Goal: Task Accomplishment & Management: Manage account settings

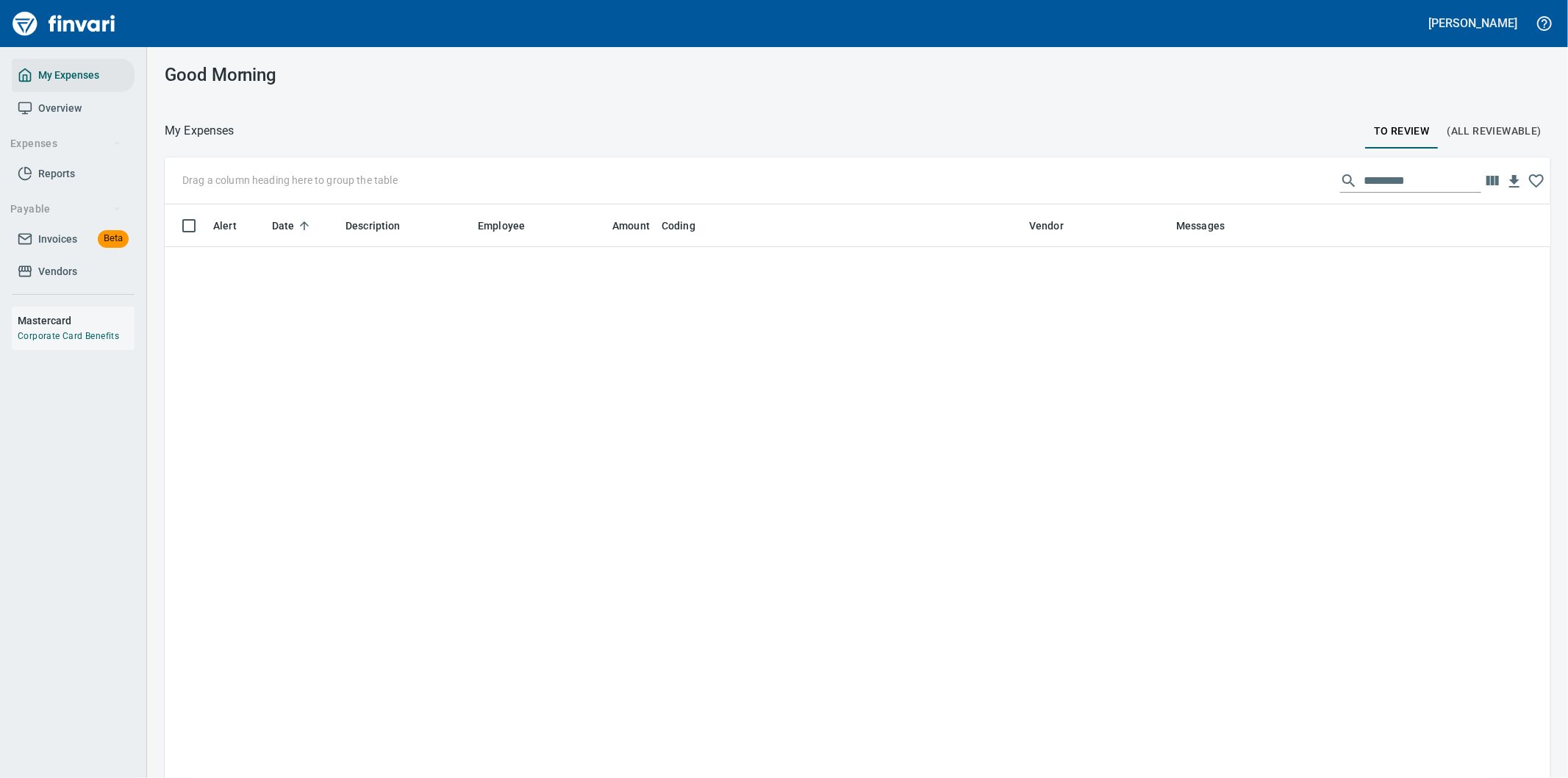
scroll to position [592, 1349]
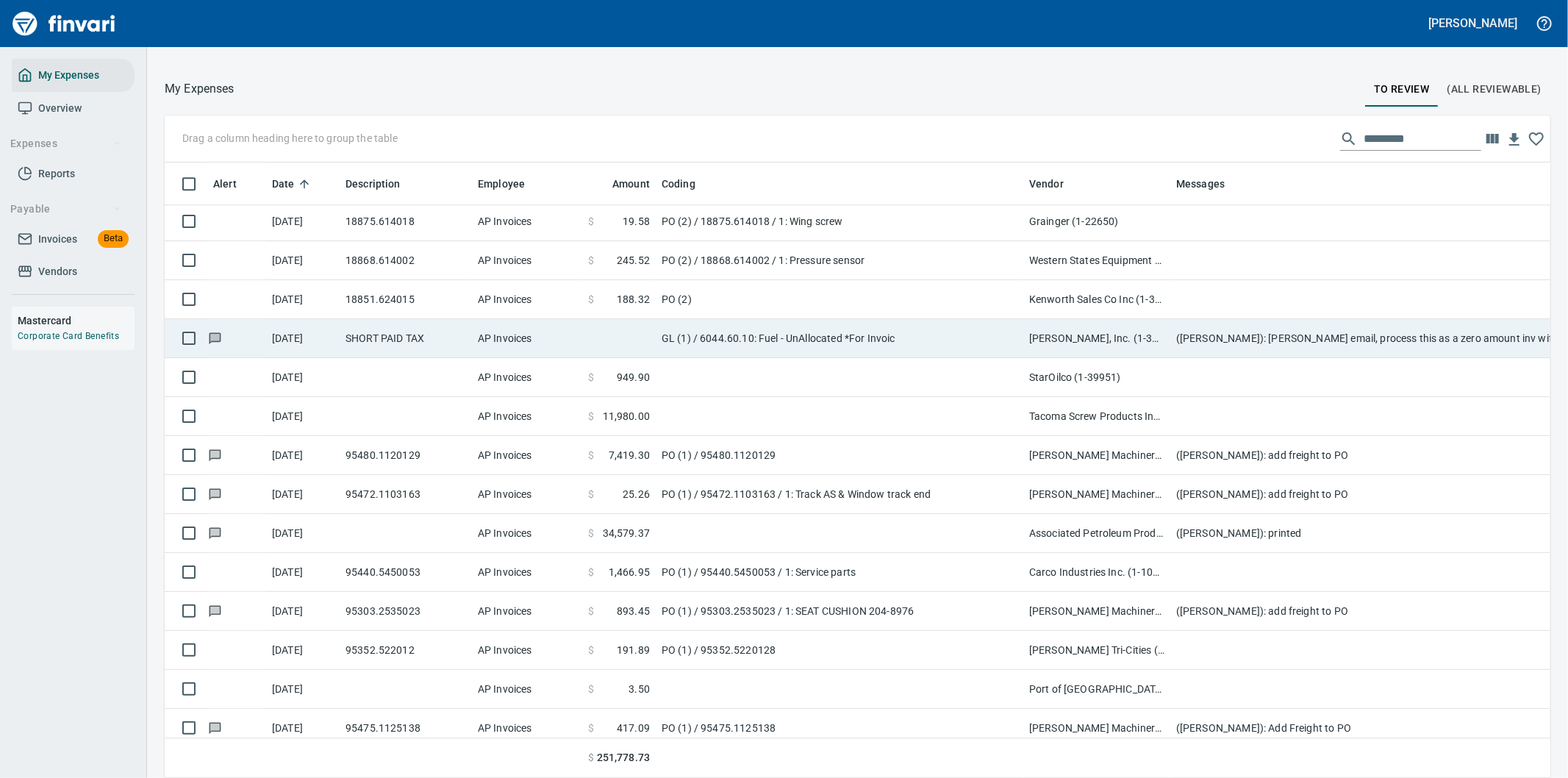
click at [986, 338] on td "GL (1) / 6044.60.10: Fuel - UnAllocated *For Invoic" at bounding box center [839, 339] width 368 height 39
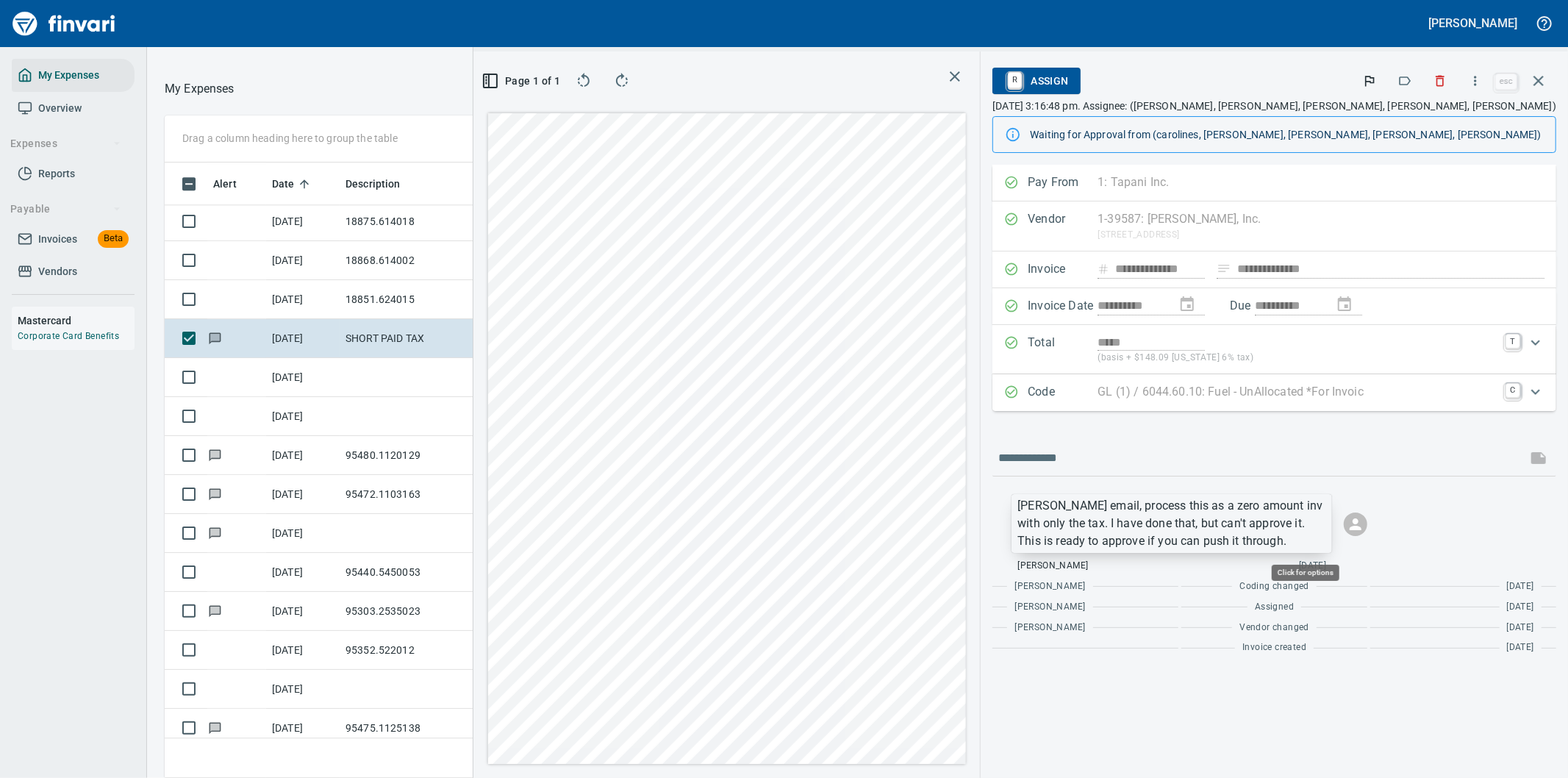
scroll to position [592, 981]
click at [1252, 535] on p "[PERSON_NAME] email, process this as a zero amount inv with only the tax. I hav…" at bounding box center [1171, 523] width 309 height 53
click at [1252, 535] on div at bounding box center [784, 389] width 1568 height 778
click at [1253, 538] on p "[PERSON_NAME] email, process this as a zero amount inv with only the tax. I hav…" at bounding box center [1171, 523] width 309 height 53
click at [1253, 538] on div at bounding box center [784, 389] width 1568 height 778
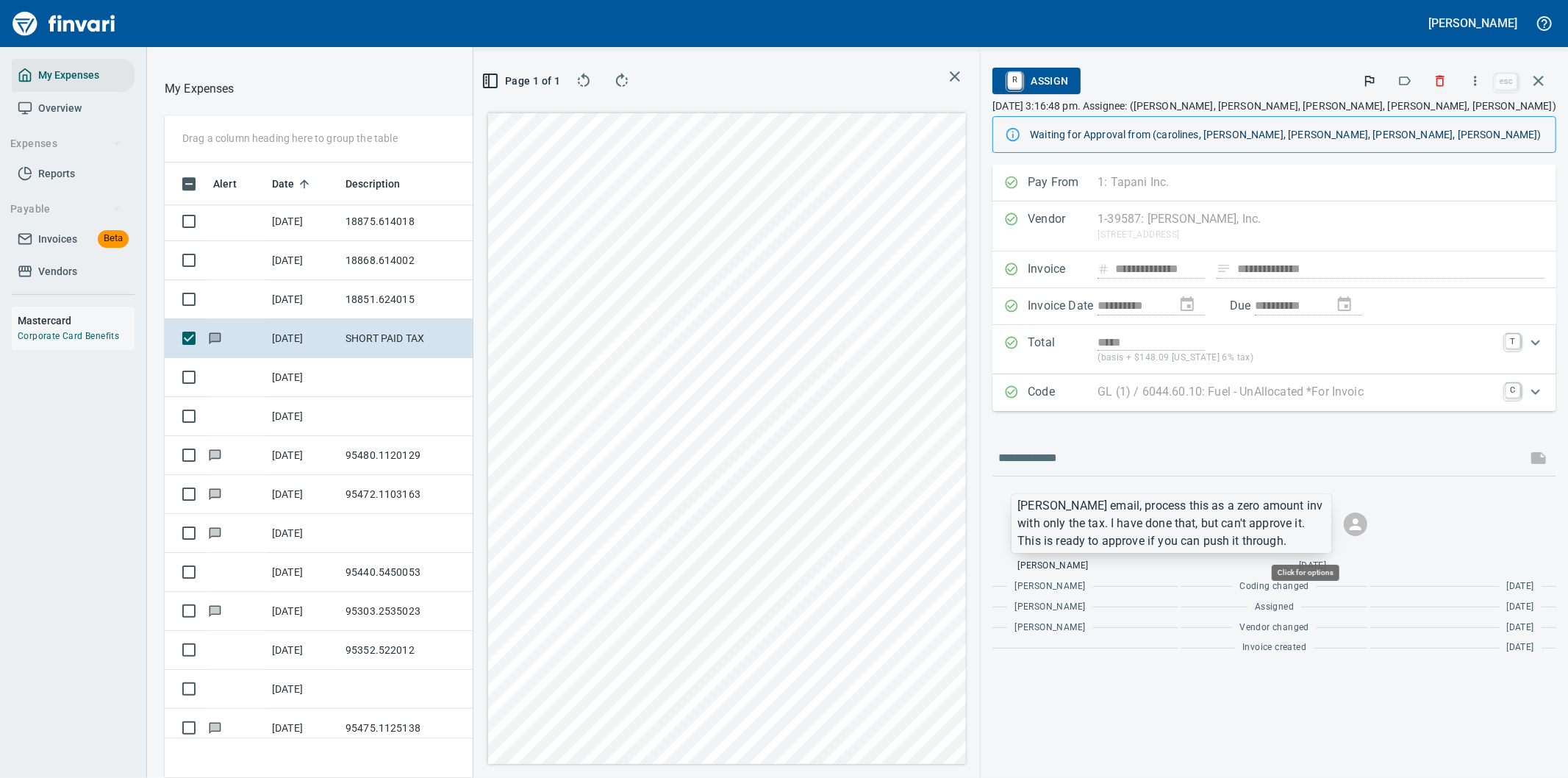
click at [1258, 543] on p "[PERSON_NAME] email, process this as a zero amount inv with only the tax. I hav…" at bounding box center [1171, 523] width 309 height 53
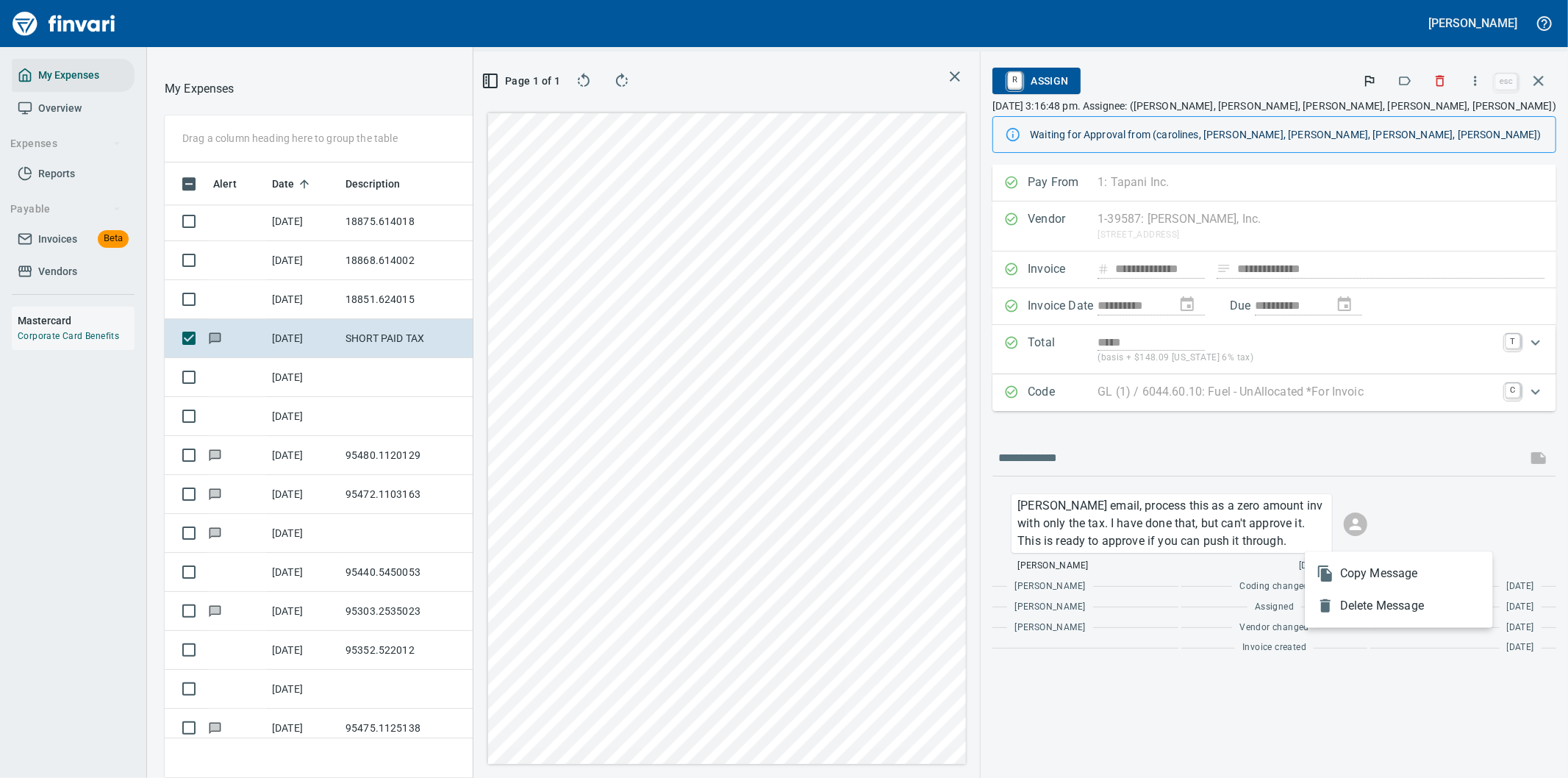
click at [1373, 576] on span "Copy Message" at bounding box center [1410, 573] width 141 height 18
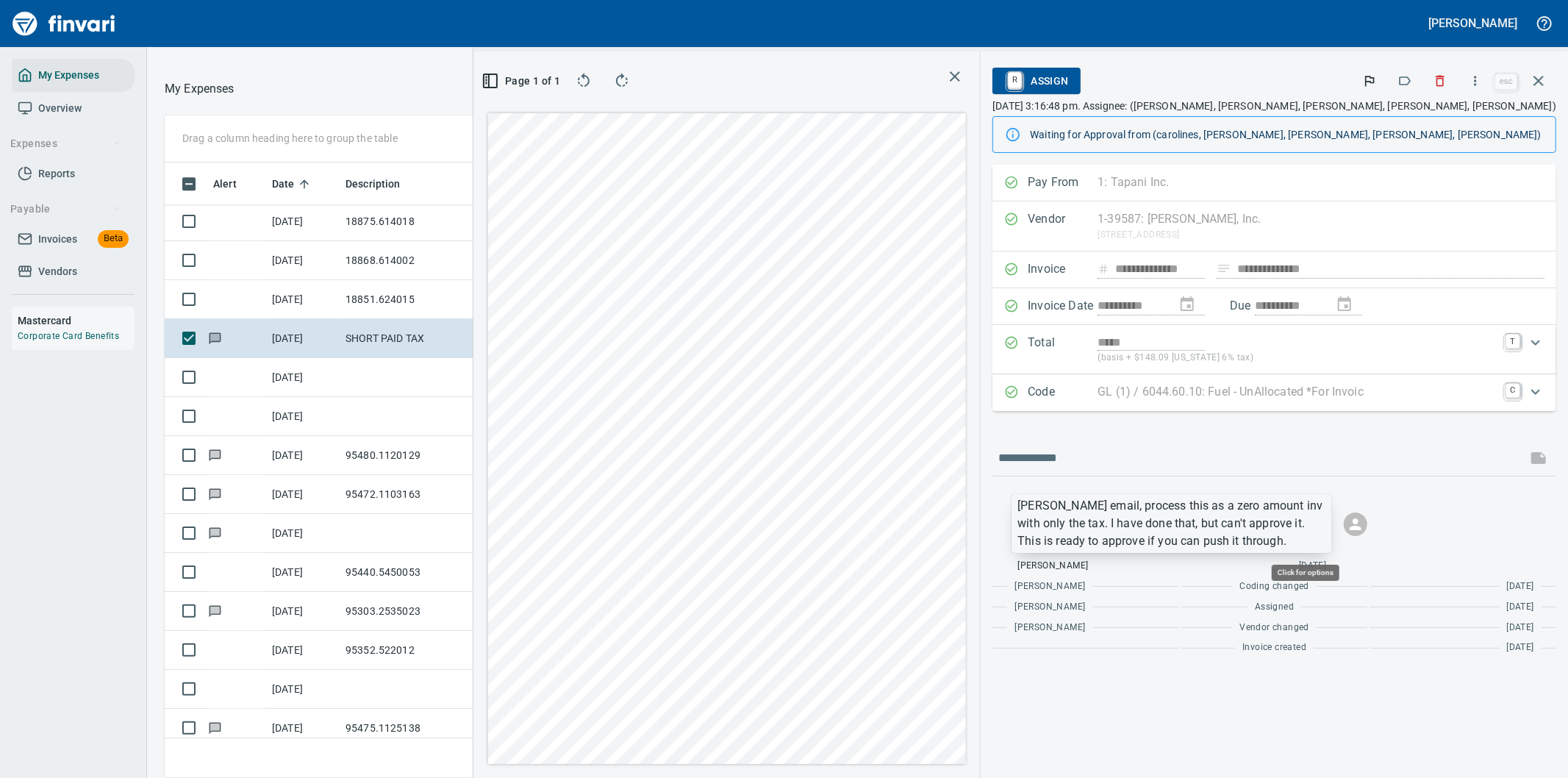
click at [1326, 516] on p "[PERSON_NAME] email, process this as a zero amount inv with only the tax. I hav…" at bounding box center [1171, 523] width 309 height 53
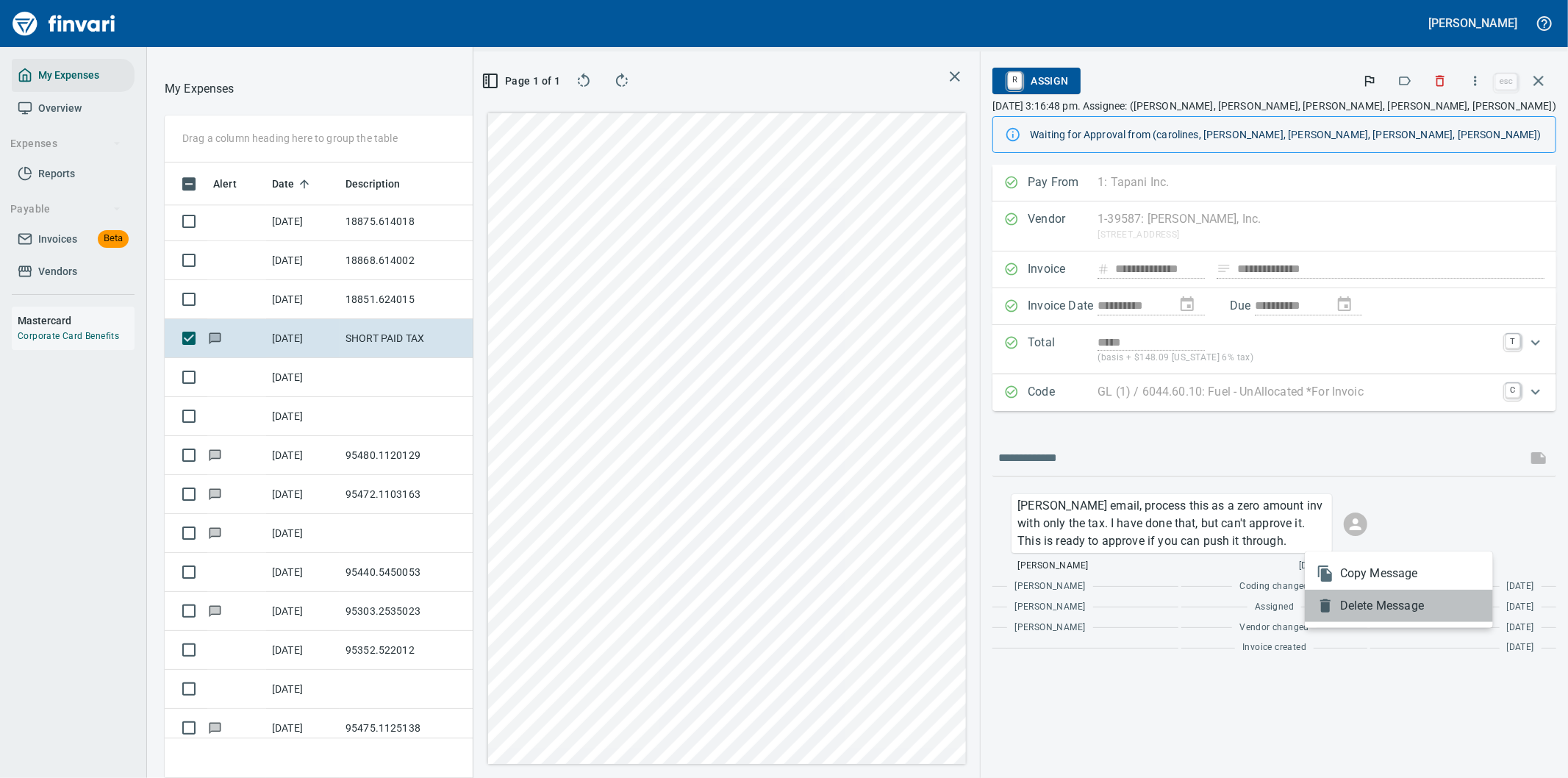
drag, startPoint x: 1357, startPoint y: 608, endPoint x: 1225, endPoint y: 497, distance: 172.5
click at [1358, 608] on span "Delete Message" at bounding box center [1410, 605] width 141 height 18
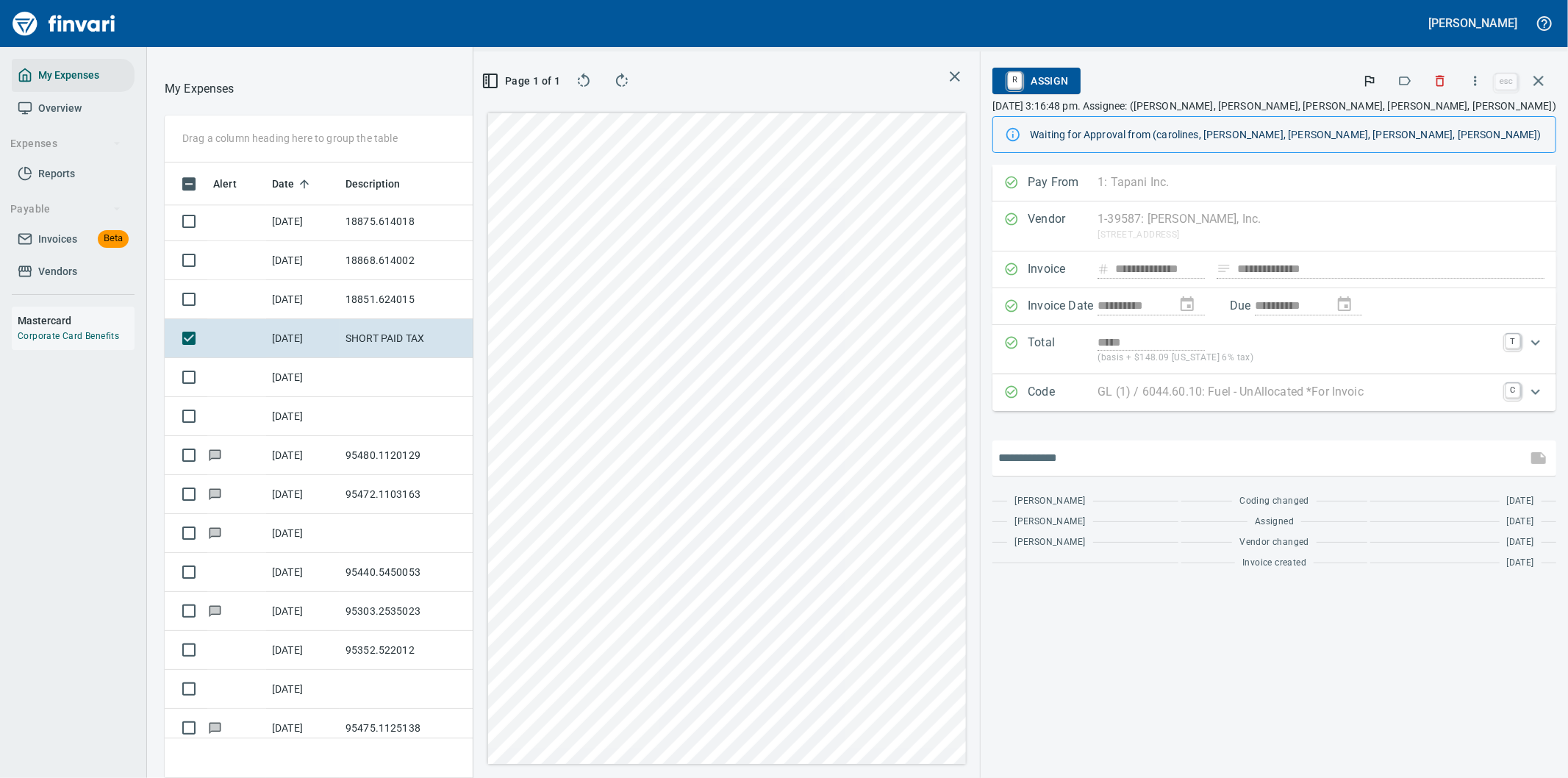
click at [1166, 460] on input "text" at bounding box center [1259, 457] width 522 height 23
paste input "**********"
drag, startPoint x: 1395, startPoint y: 454, endPoint x: 1410, endPoint y: 451, distance: 15.3
click at [1388, 453] on input "**********" at bounding box center [1193, 457] width 390 height 23
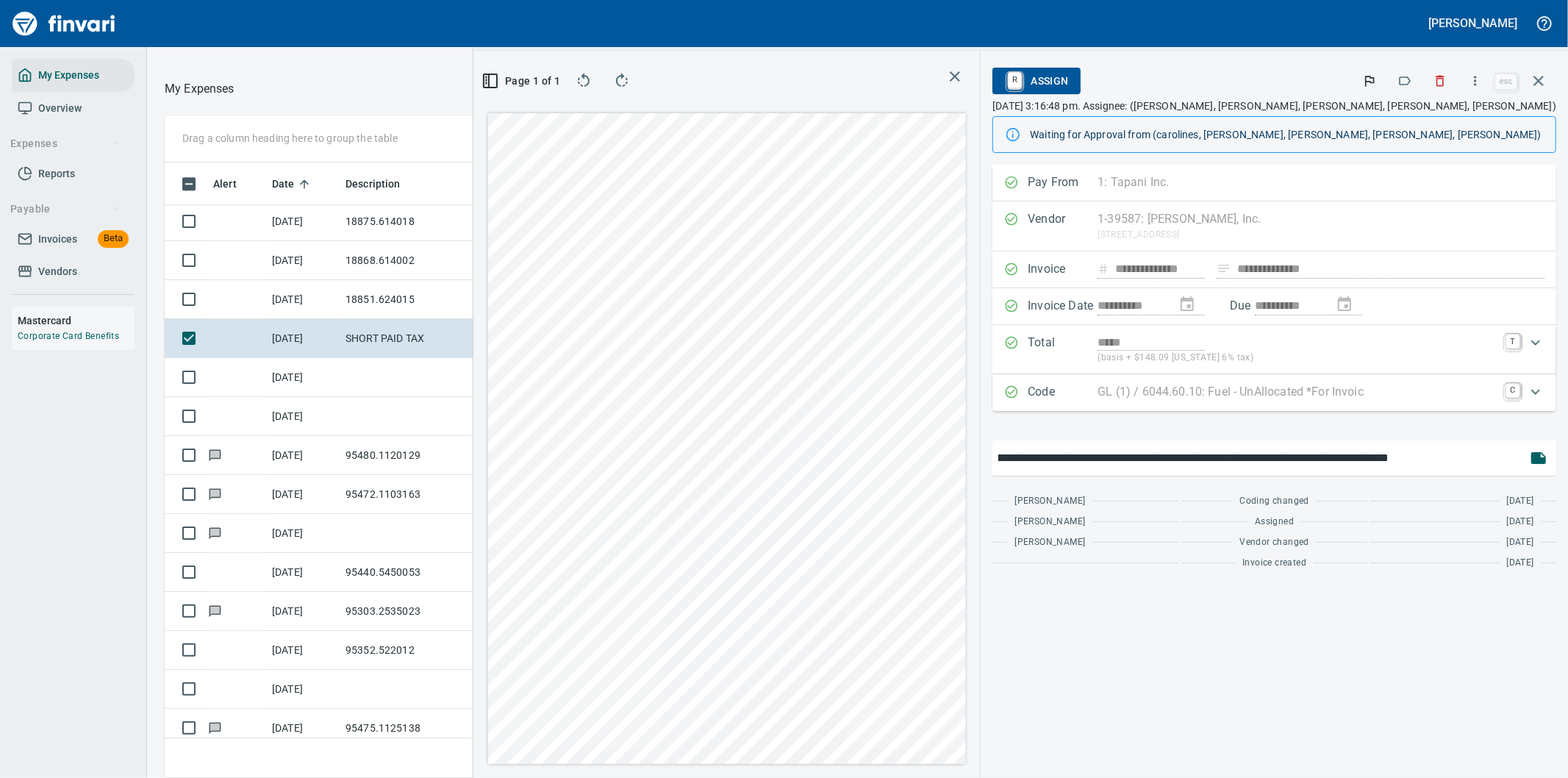
scroll to position [0, 435]
type input "**********"
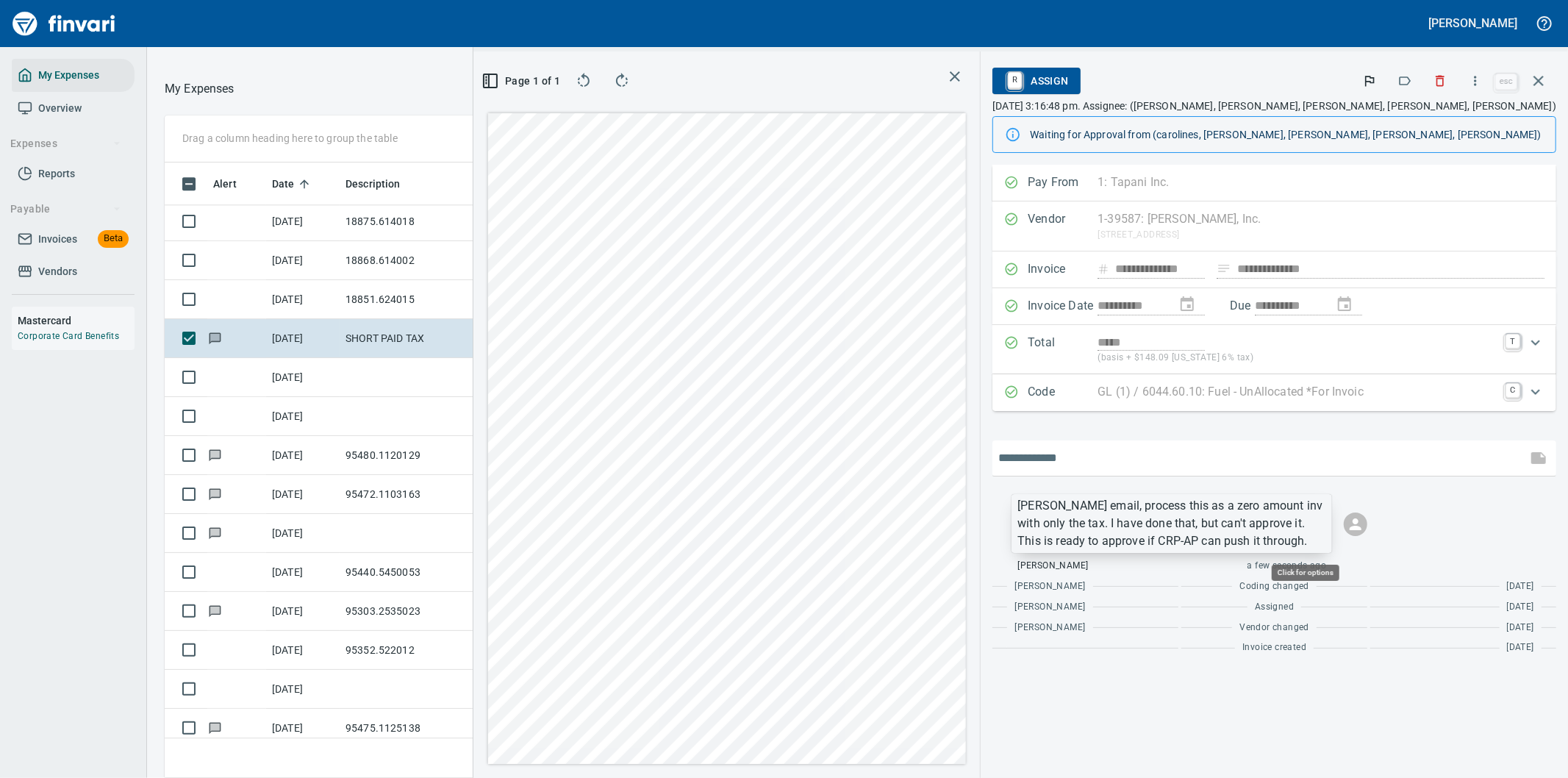
scroll to position [592, 981]
click at [1326, 529] on p "[PERSON_NAME] email, process this as a zero amount inv with only the tax. I hav…" at bounding box center [1171, 523] width 309 height 53
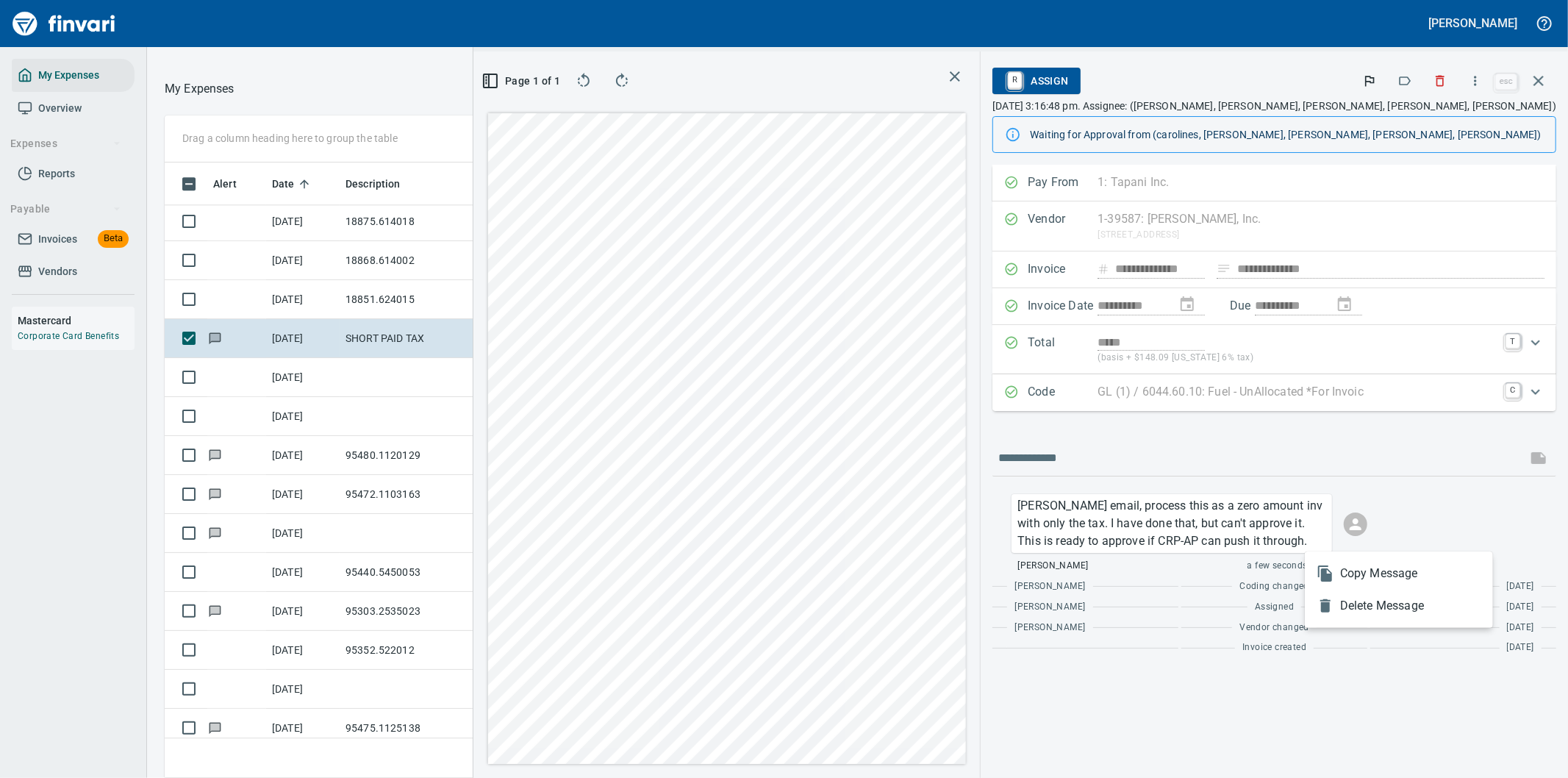
click at [1535, 390] on div at bounding box center [784, 389] width 1568 height 778
click at [1535, 385] on icon "Expand" at bounding box center [1536, 392] width 18 height 18
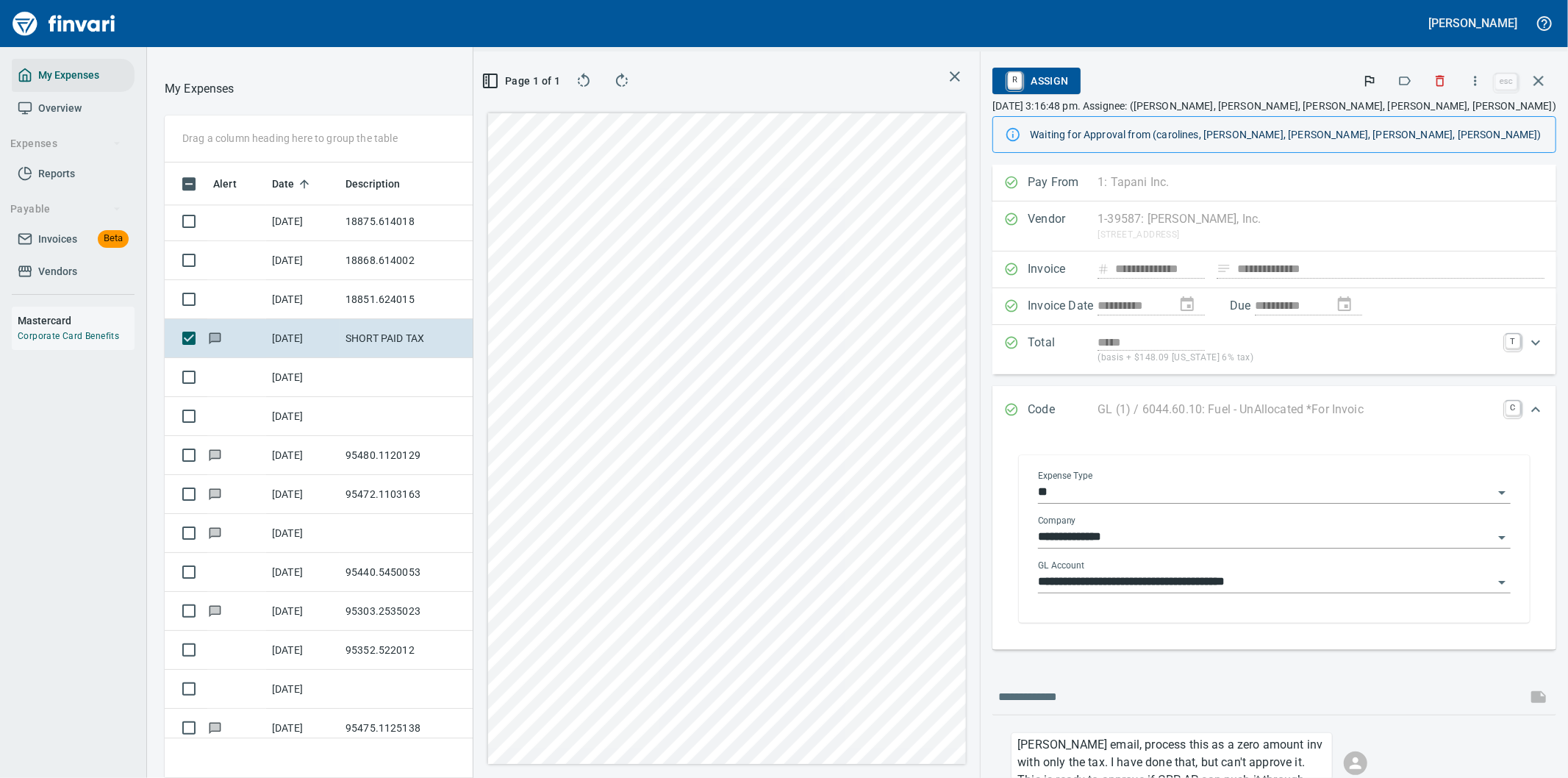
click at [1493, 581] on icon "Open" at bounding box center [1502, 582] width 18 height 18
click at [1528, 510] on div "**********" at bounding box center [1274, 539] width 540 height 197
click at [1498, 493] on icon "Open" at bounding box center [1501, 493] width 7 height 4
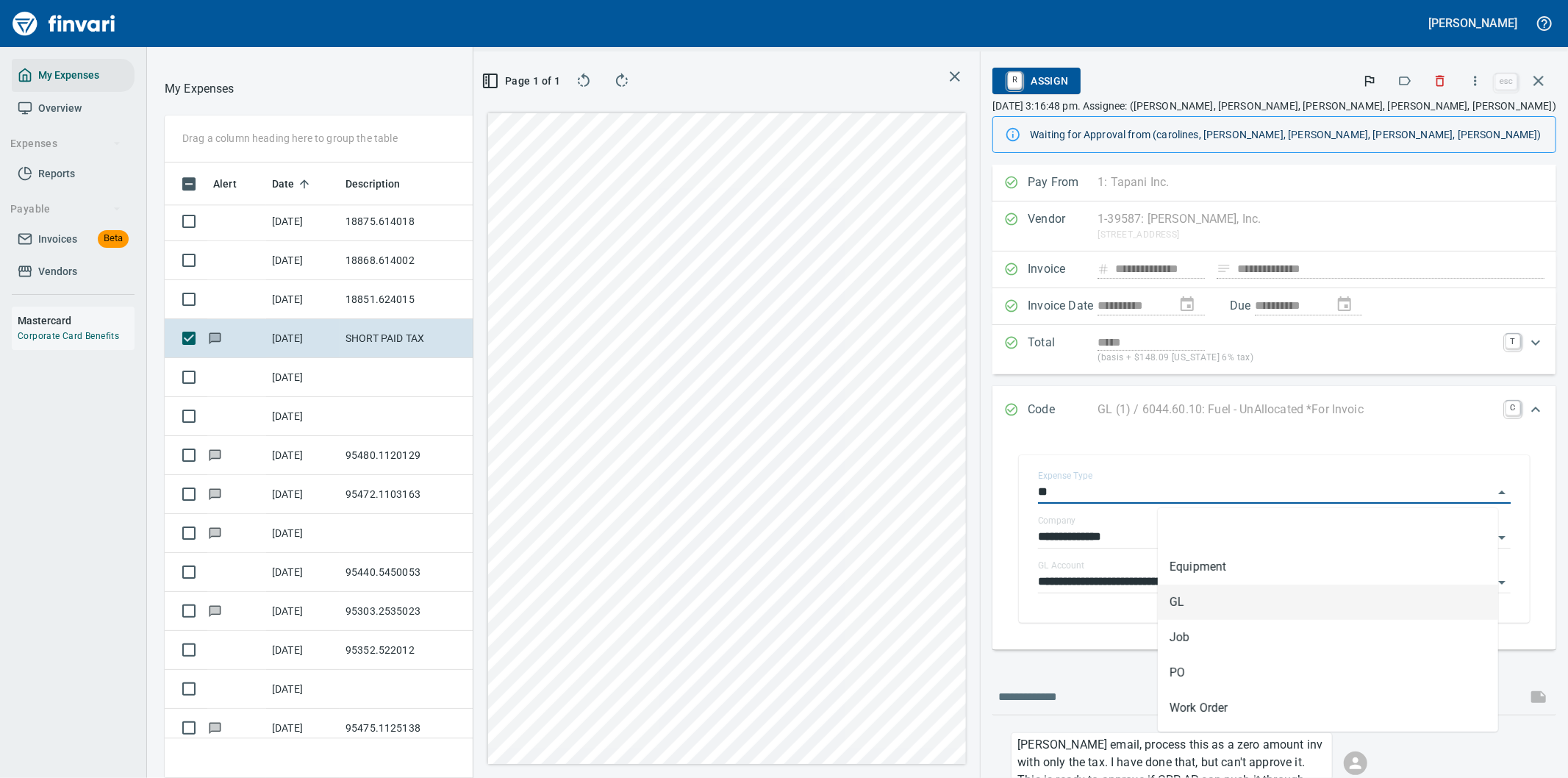
click at [1183, 599] on li "GL" at bounding box center [1328, 602] width 340 height 35
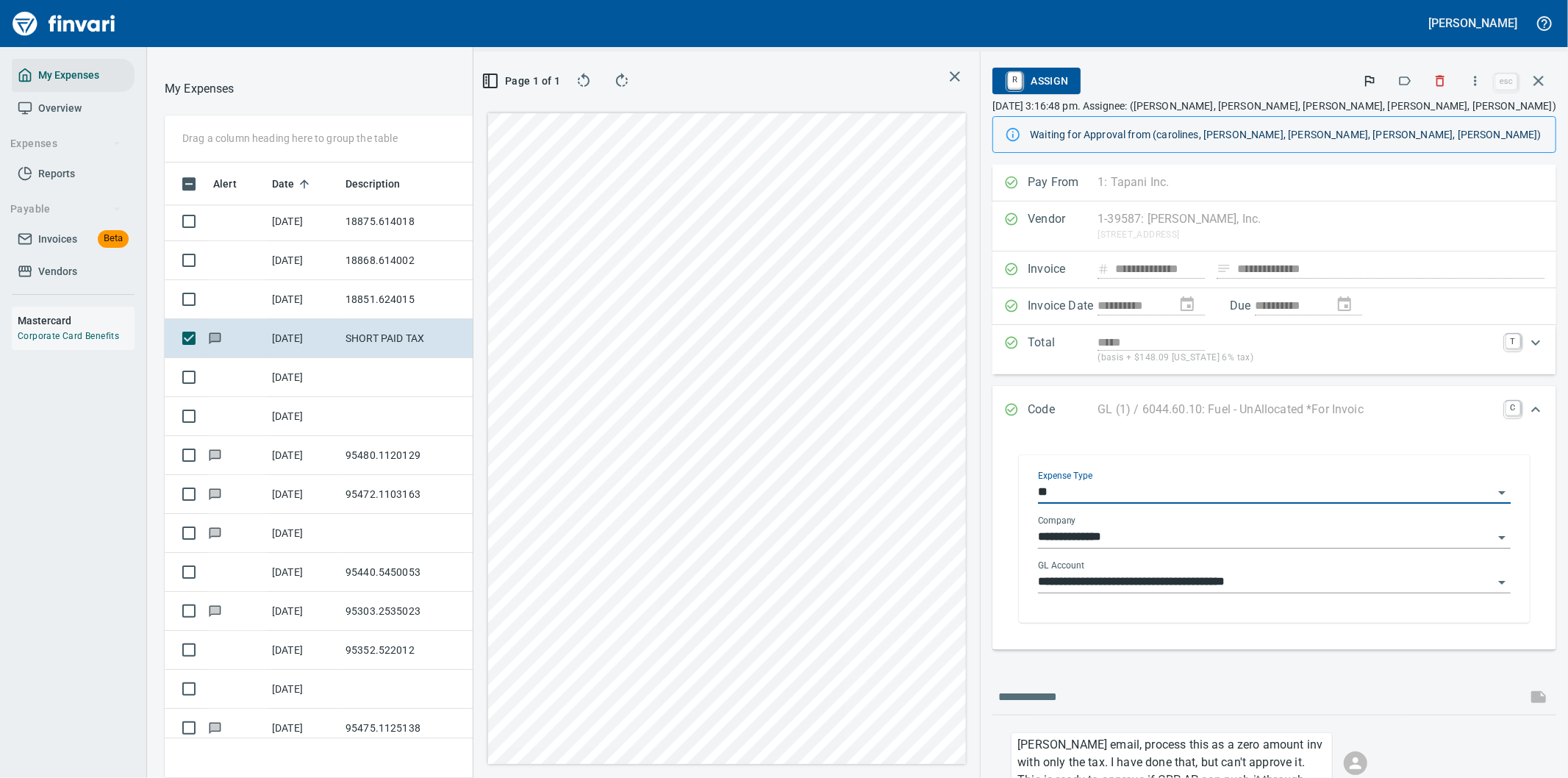
click at [1493, 535] on icon "Open" at bounding box center [1502, 538] width 18 height 18
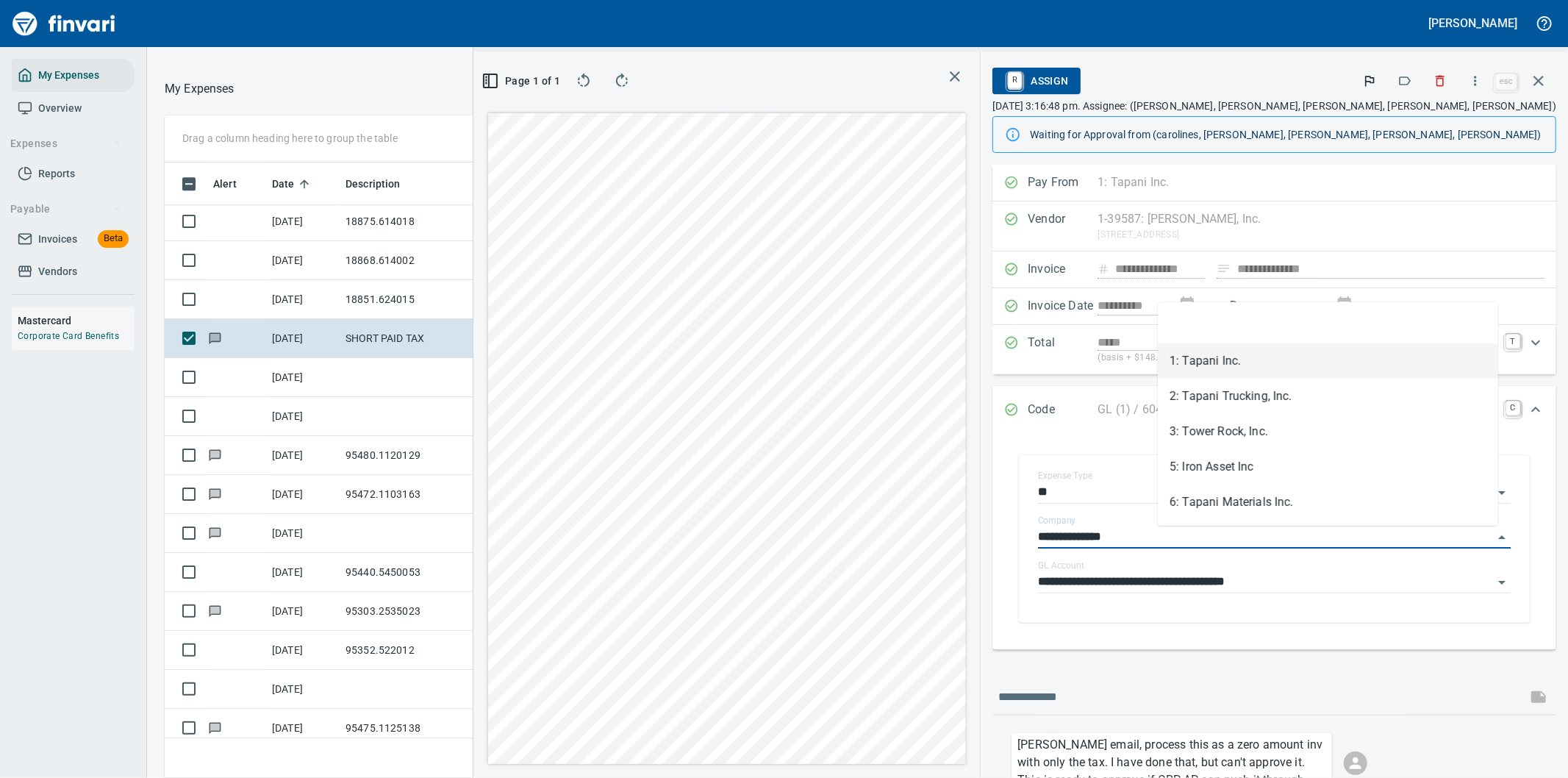
click at [1212, 356] on li "1: Tapani Inc." at bounding box center [1328, 361] width 340 height 35
click at [1498, 582] on icon "Open" at bounding box center [1501, 582] width 7 height 4
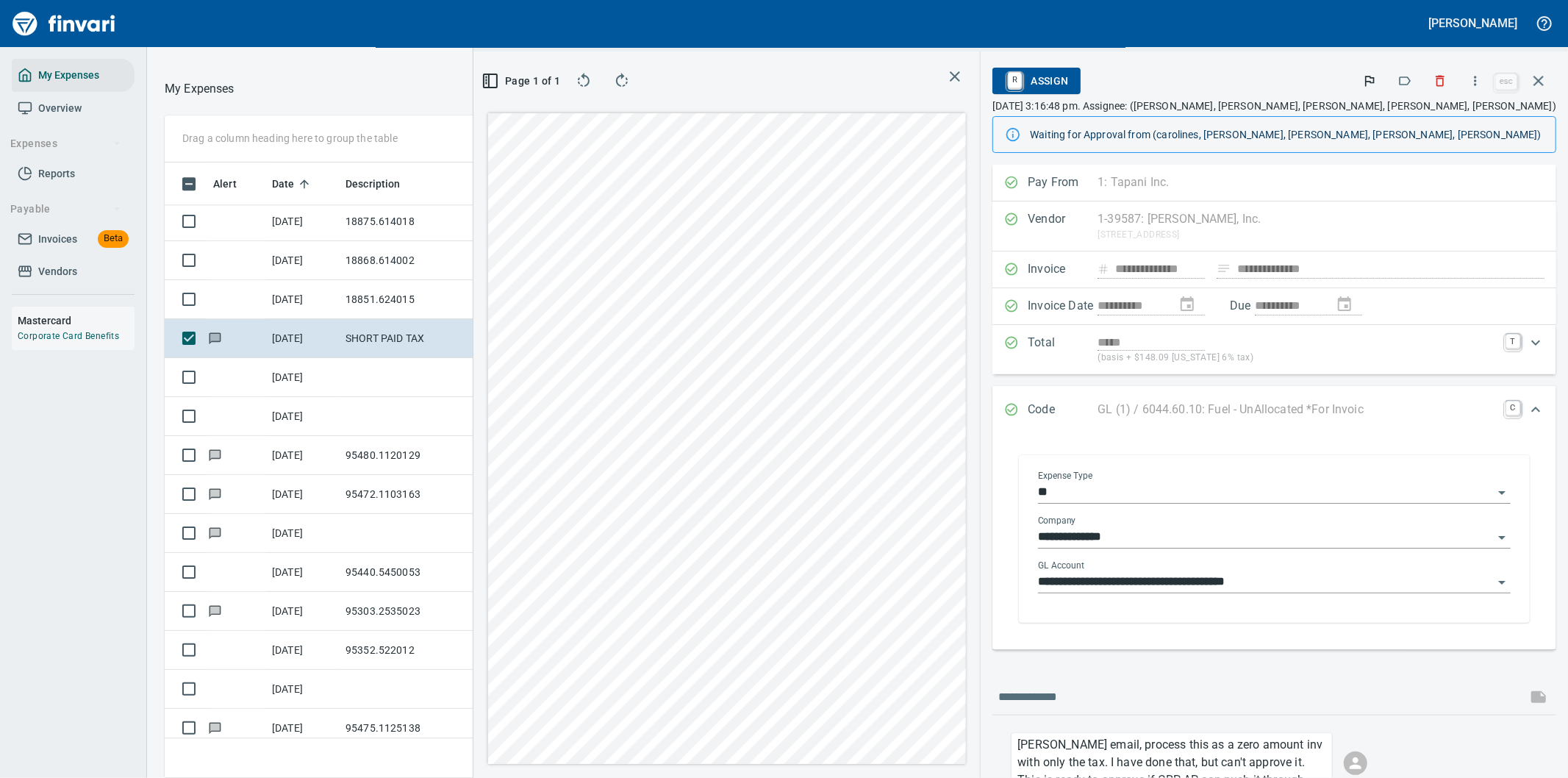
click at [1517, 476] on div "**********" at bounding box center [1275, 539] width 511 height 168
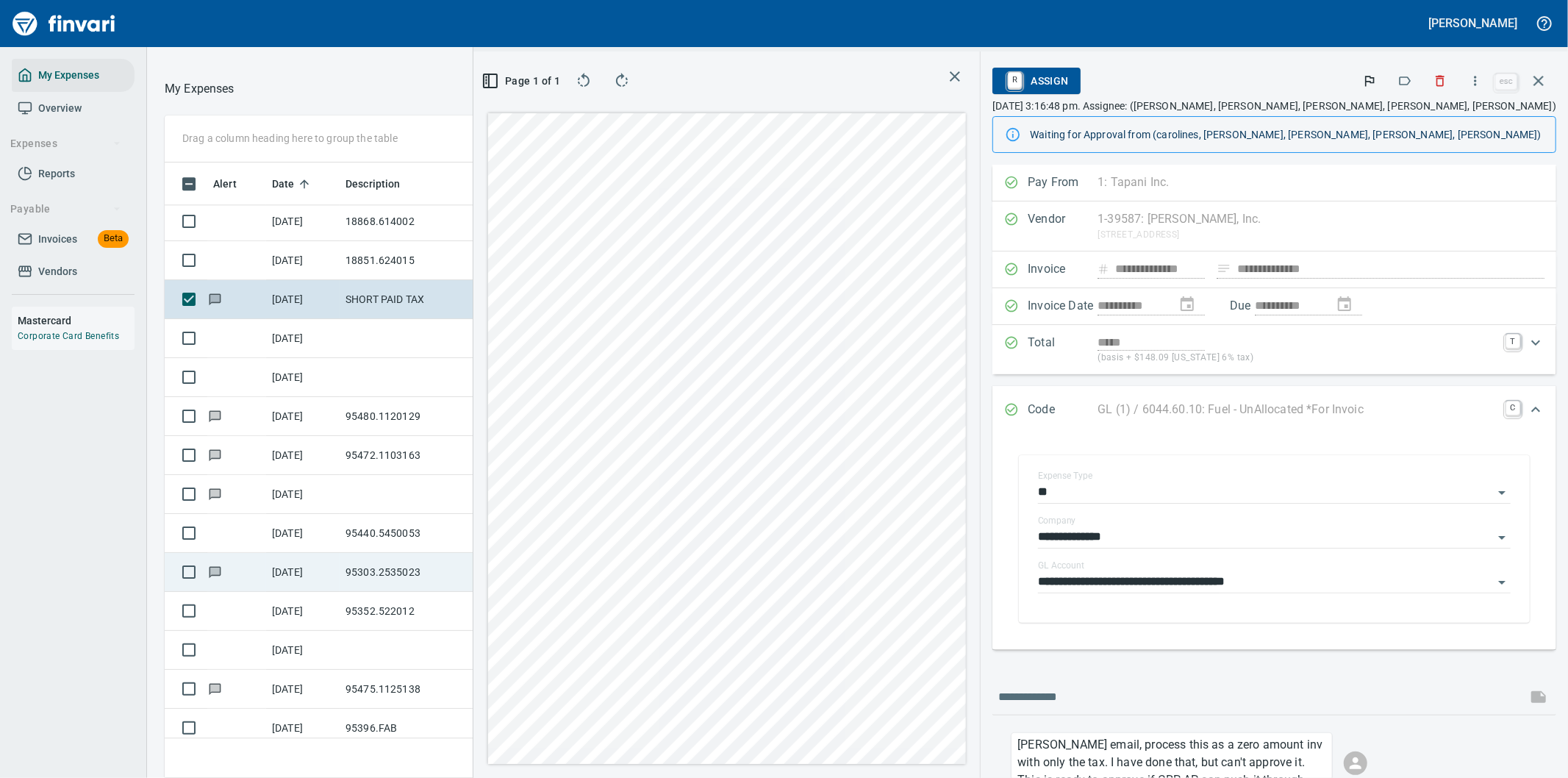
click at [1541, 78] on icon "button" at bounding box center [1538, 81] width 10 height 10
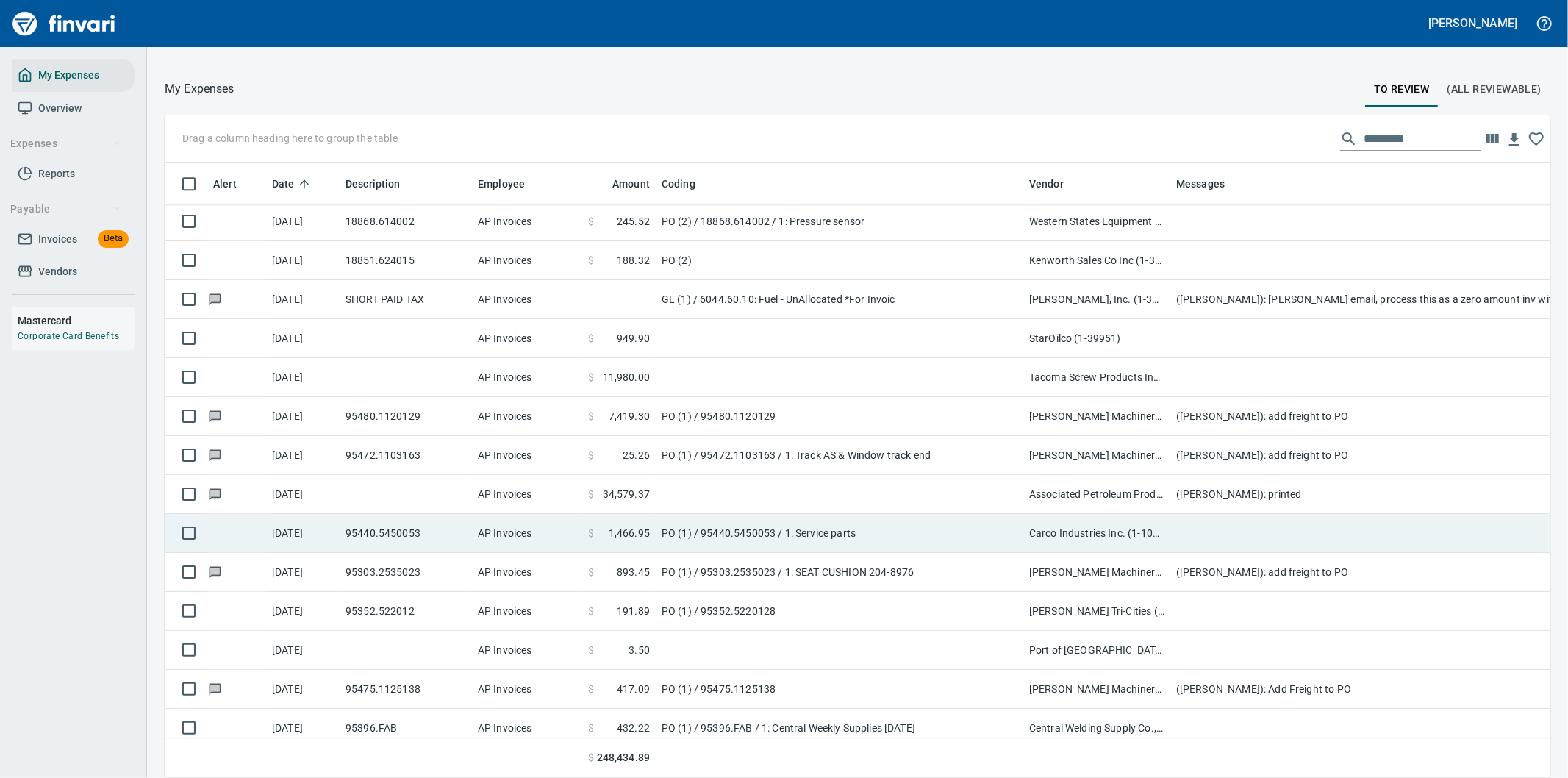
scroll to position [592, 1349]
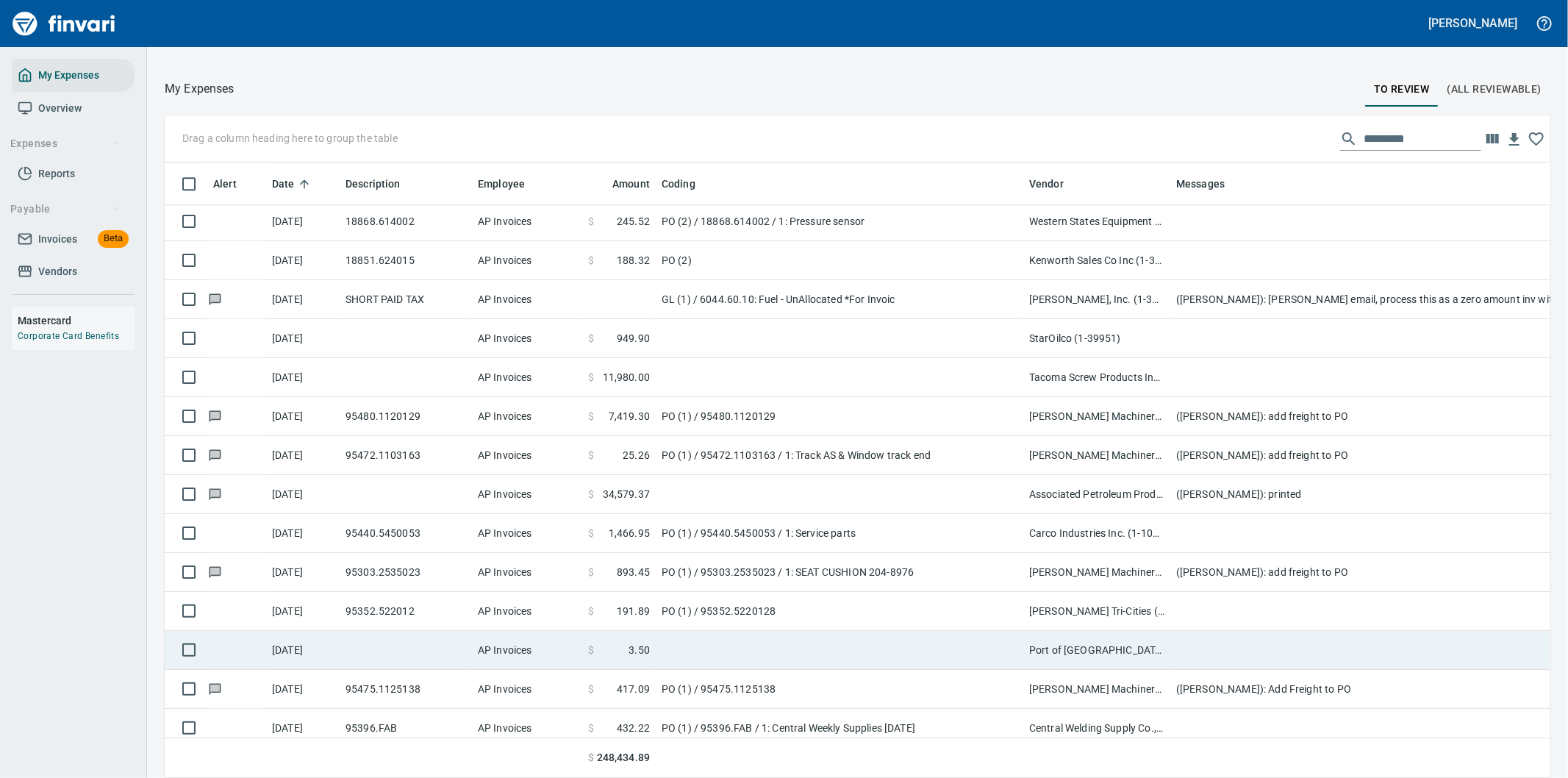
click at [797, 643] on td at bounding box center [839, 650] width 368 height 39
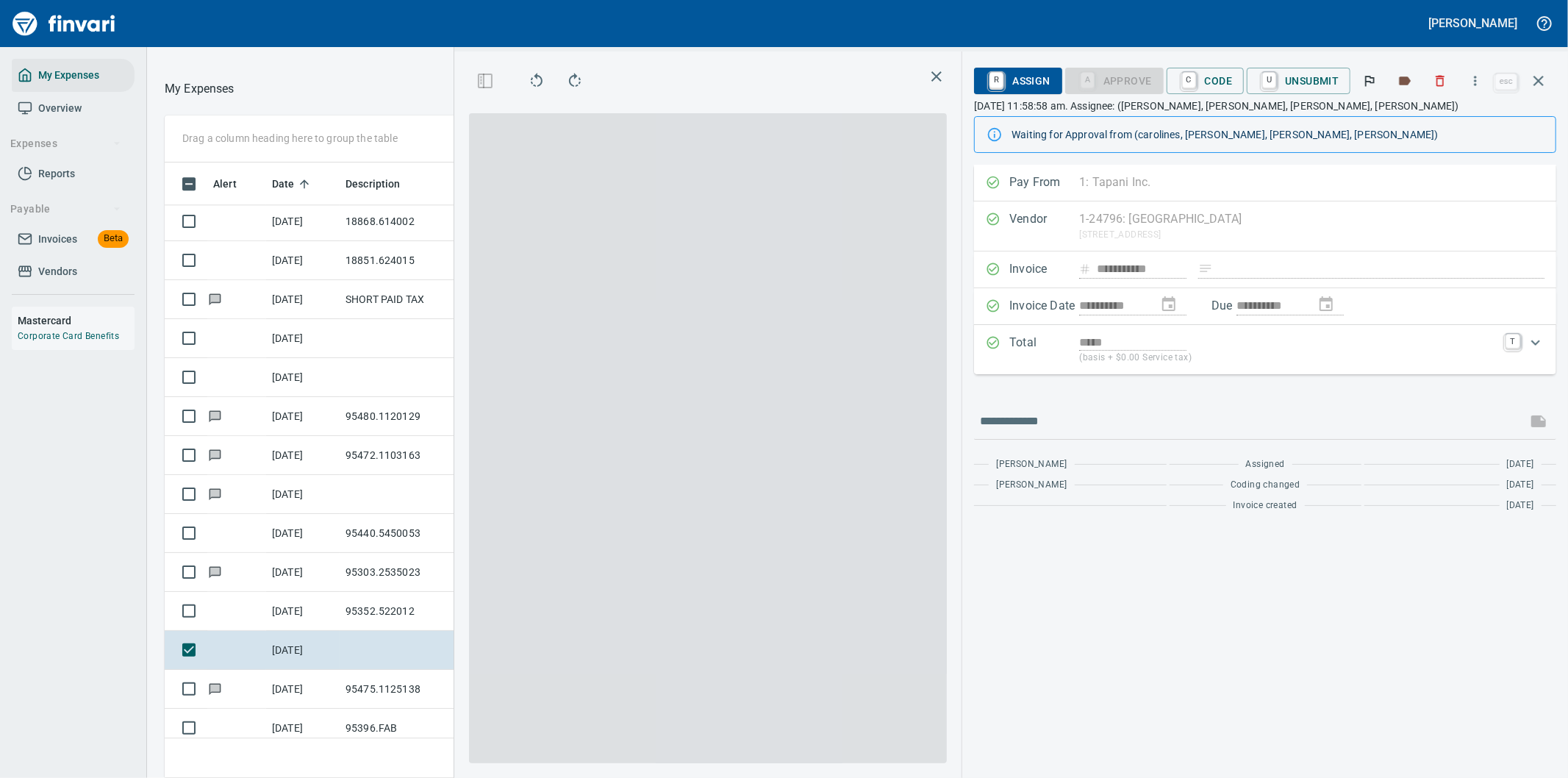
scroll to position [592, 981]
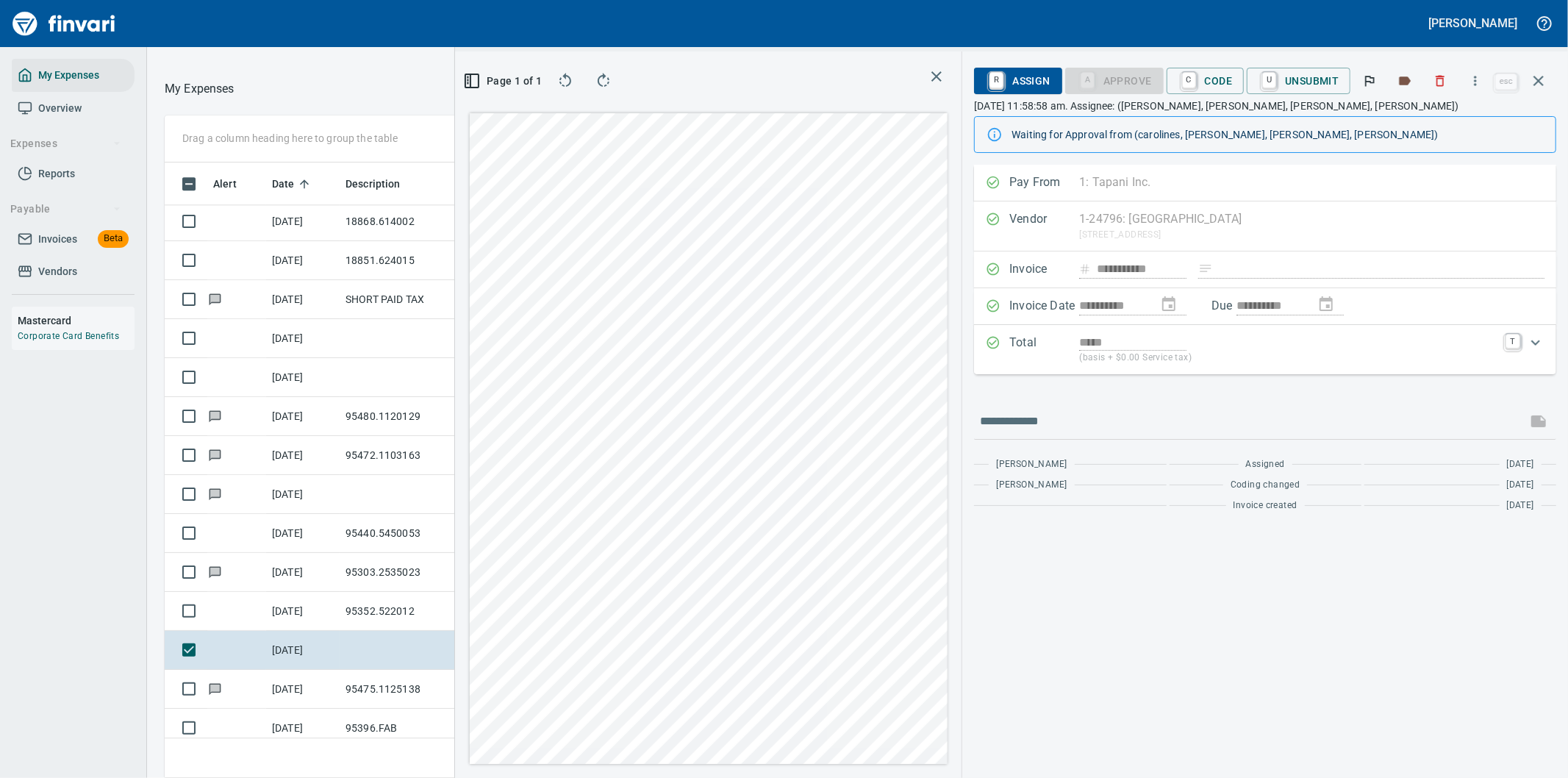
click at [1181, 622] on div "**********" at bounding box center [1264, 471] width 605 height 613
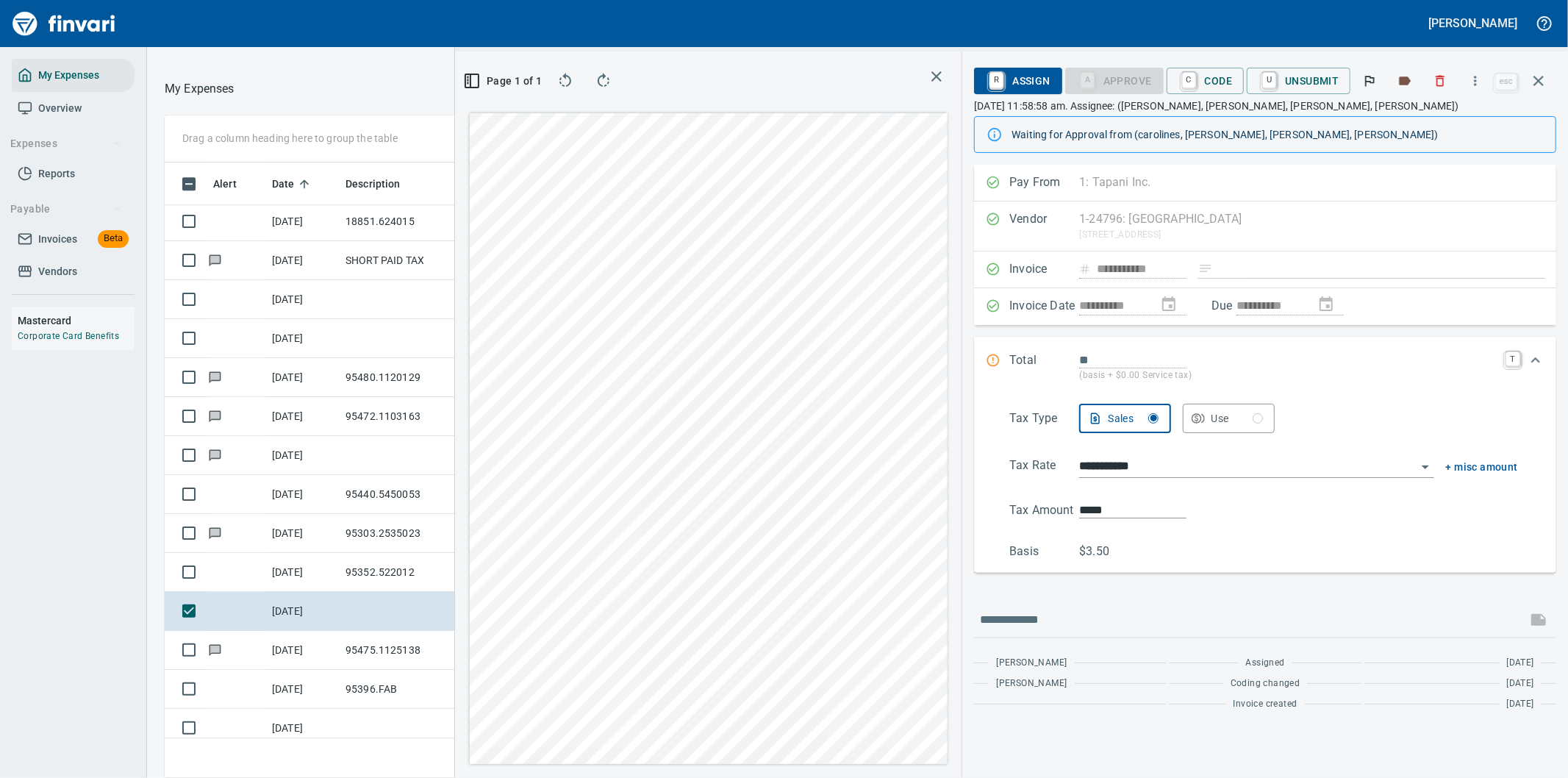
type input "*****"
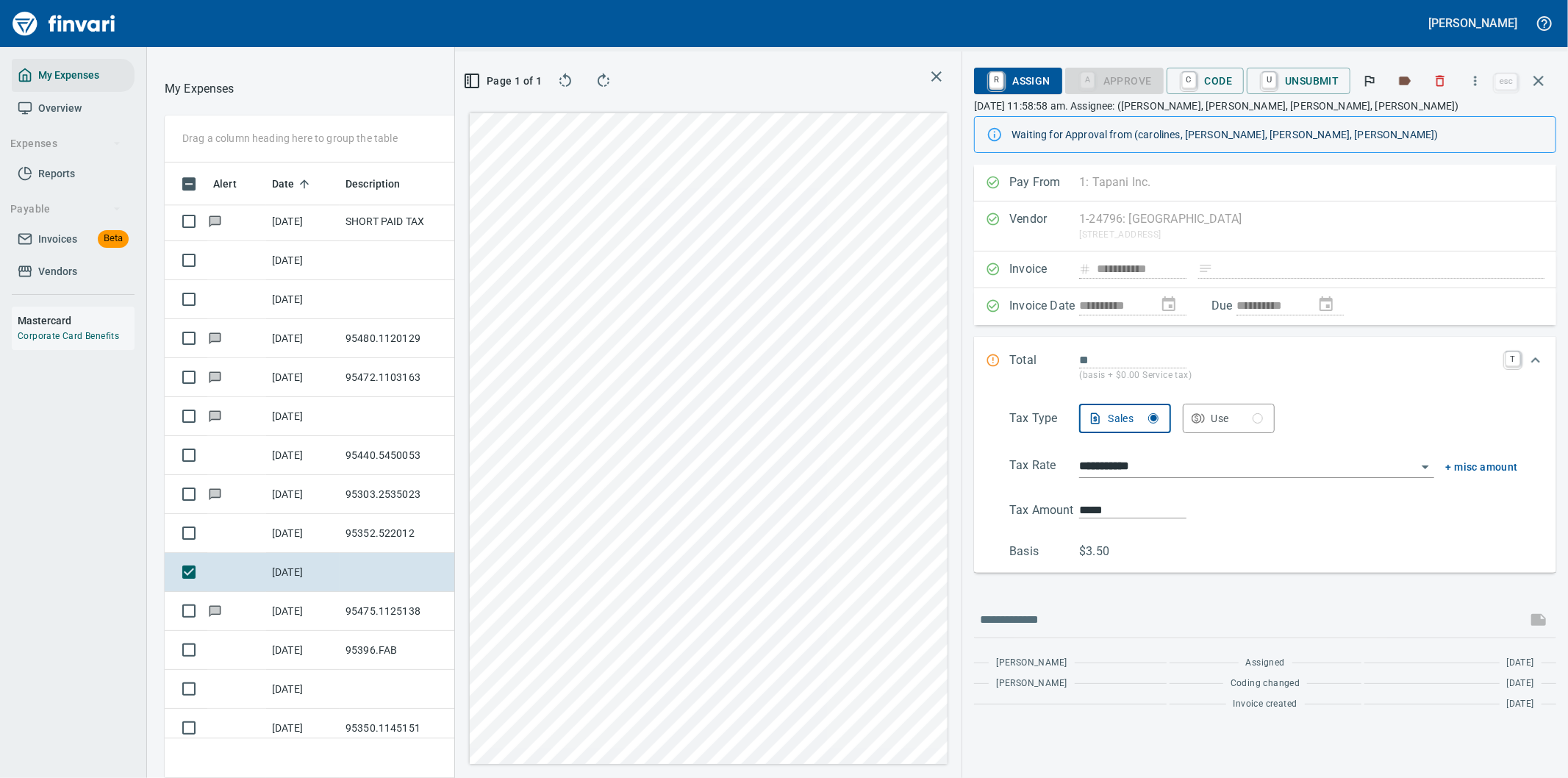
type input "*****"
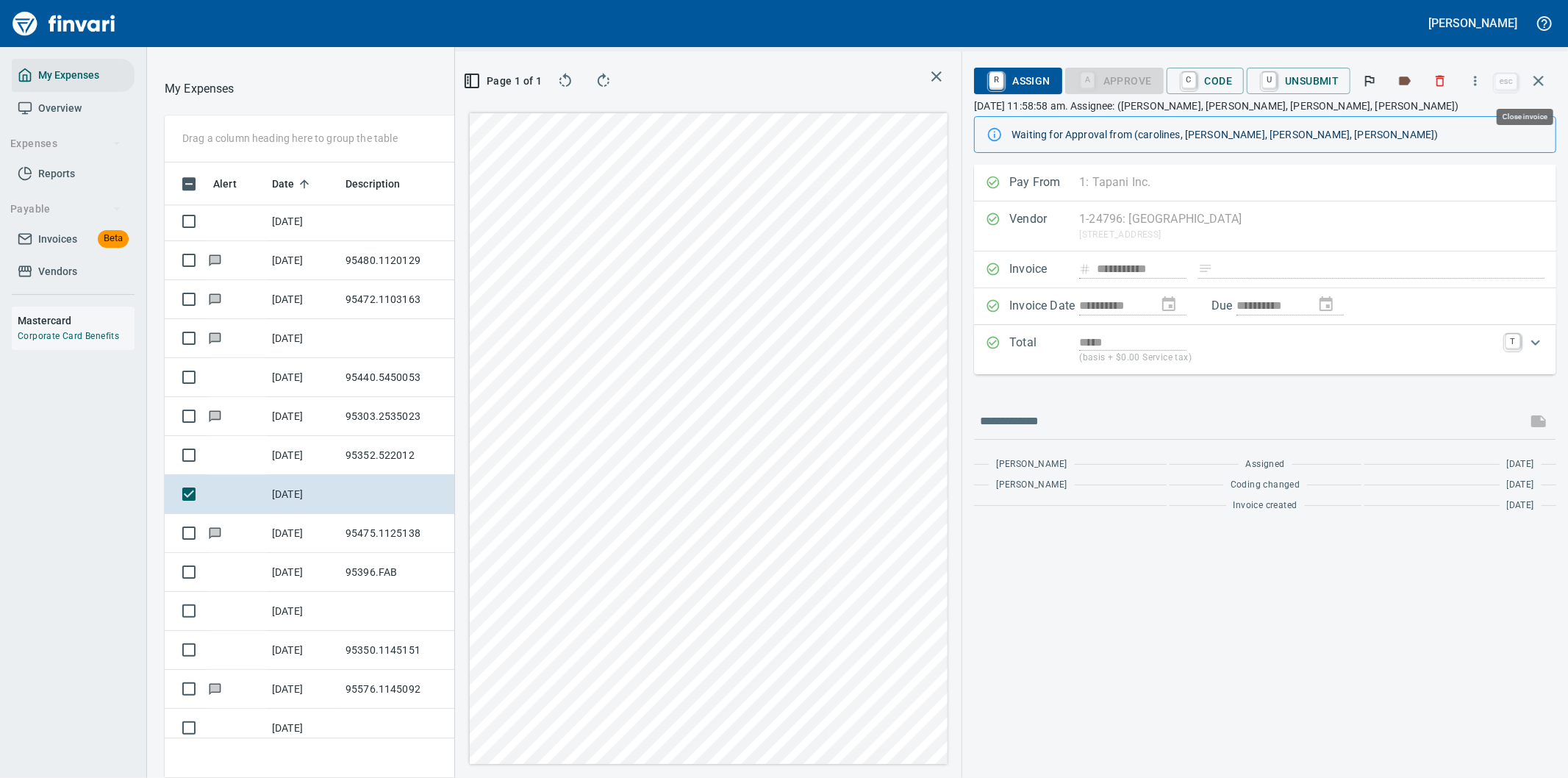
click at [1539, 81] on icon "button" at bounding box center [1538, 81] width 18 height 18
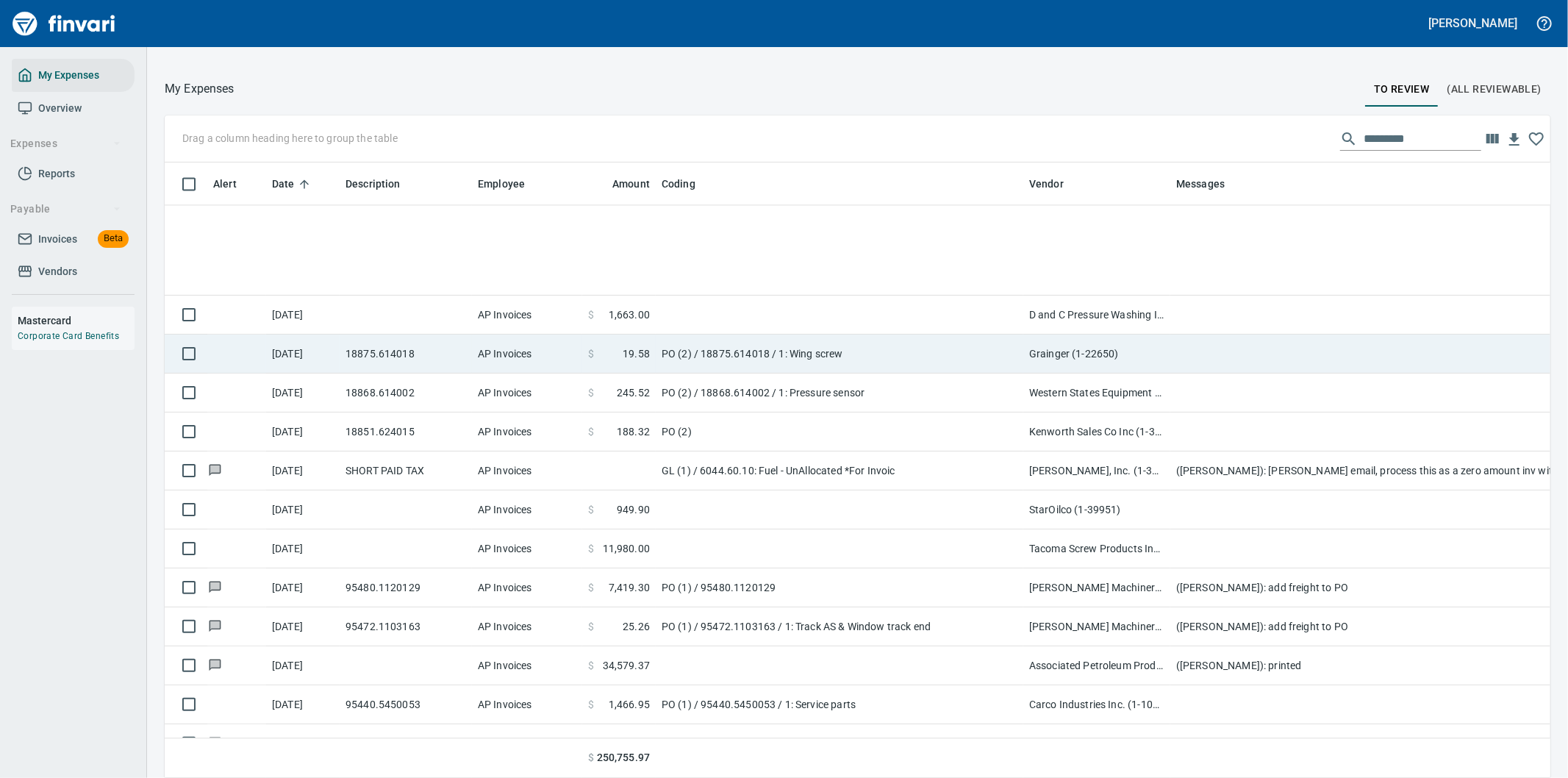
scroll to position [7317, 0]
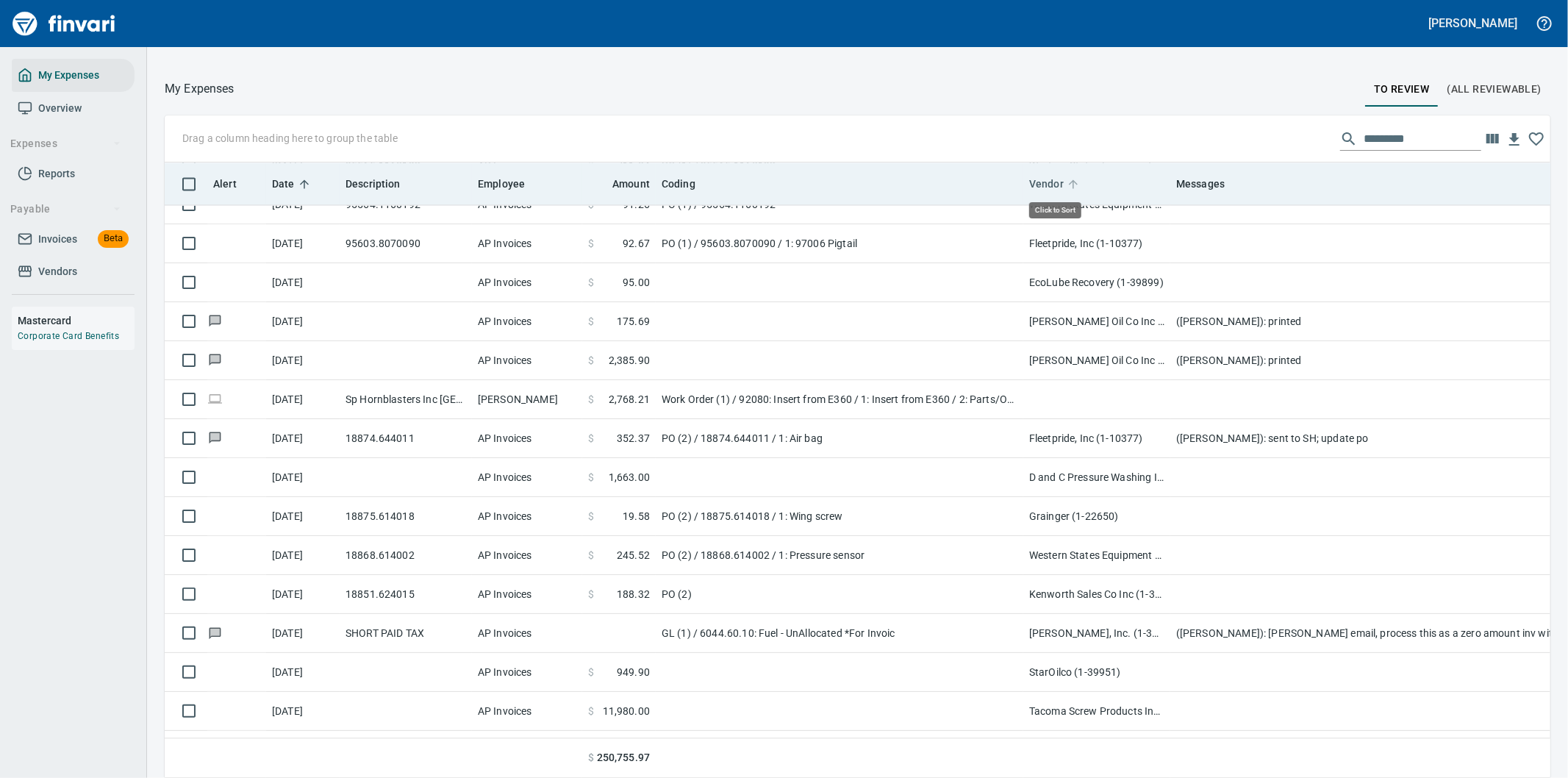
click at [1048, 185] on span "Vendor" at bounding box center [1046, 184] width 35 height 18
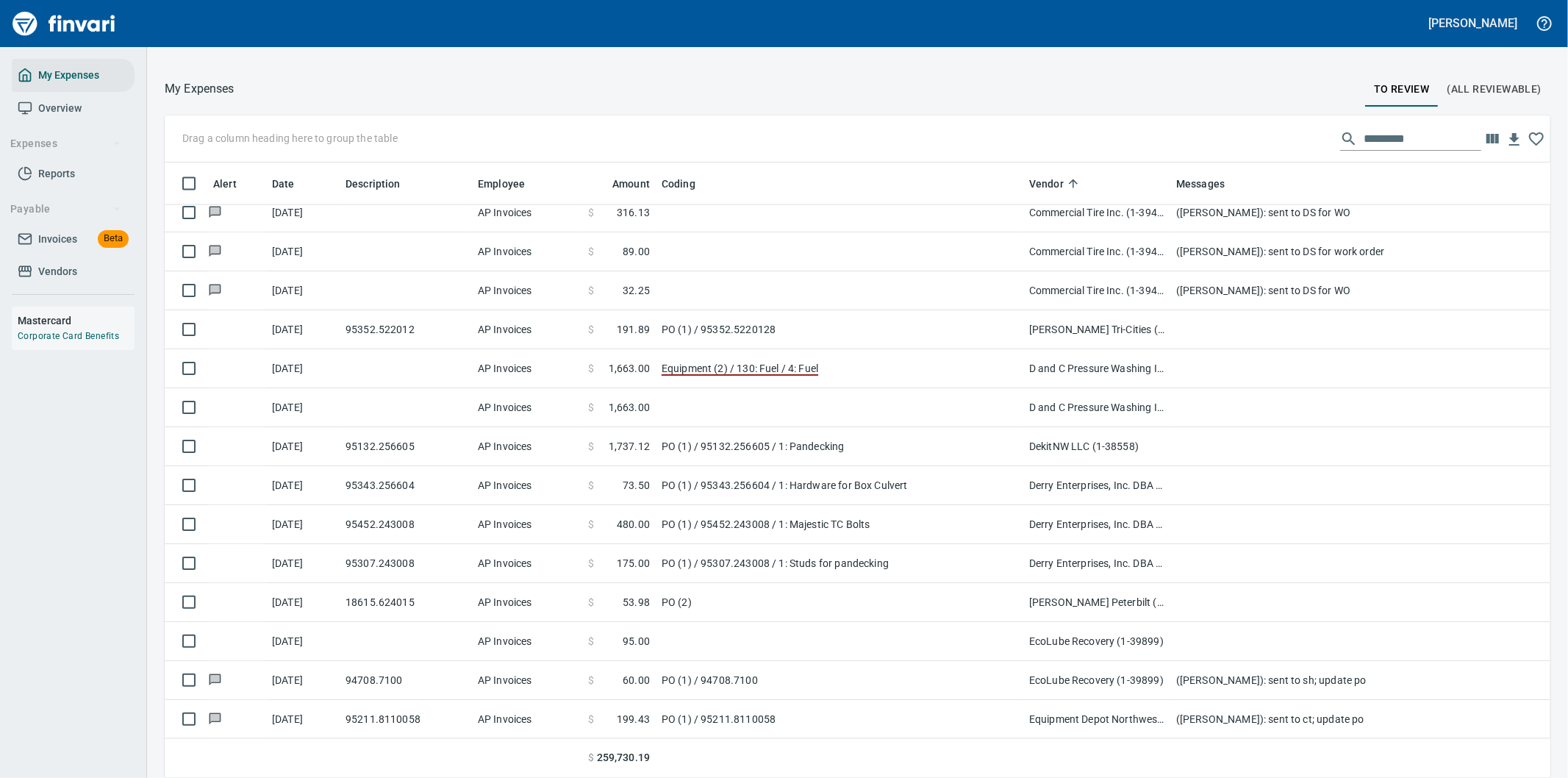
scroll to position [2123, 0]
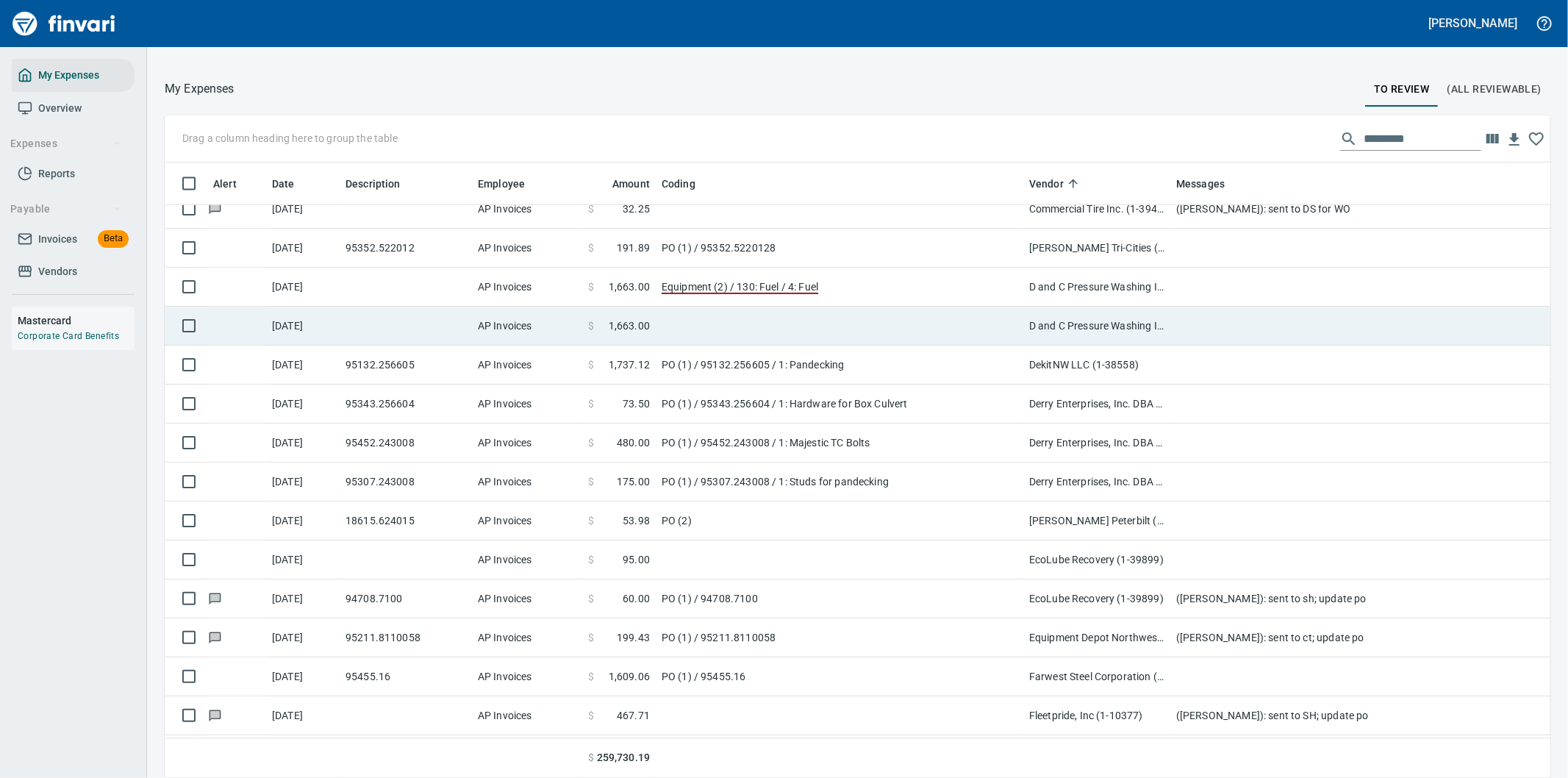
click at [1174, 326] on td at bounding box center [1463, 326] width 588 height 39
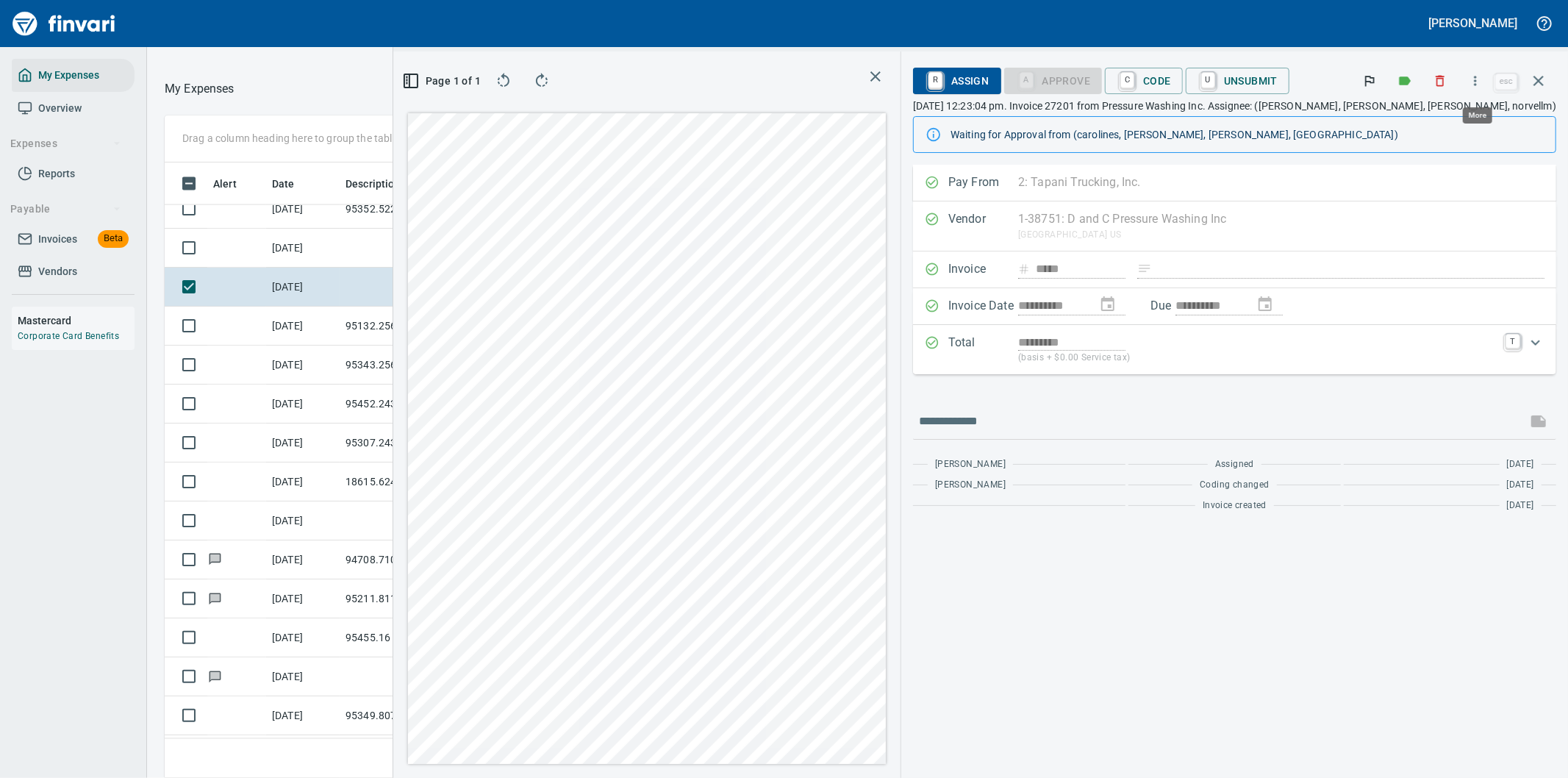
scroll to position [592, 981]
click at [1481, 78] on icon "button" at bounding box center [1475, 81] width 15 height 15
click at [1444, 119] on span "Download" at bounding box center [1473, 123] width 141 height 18
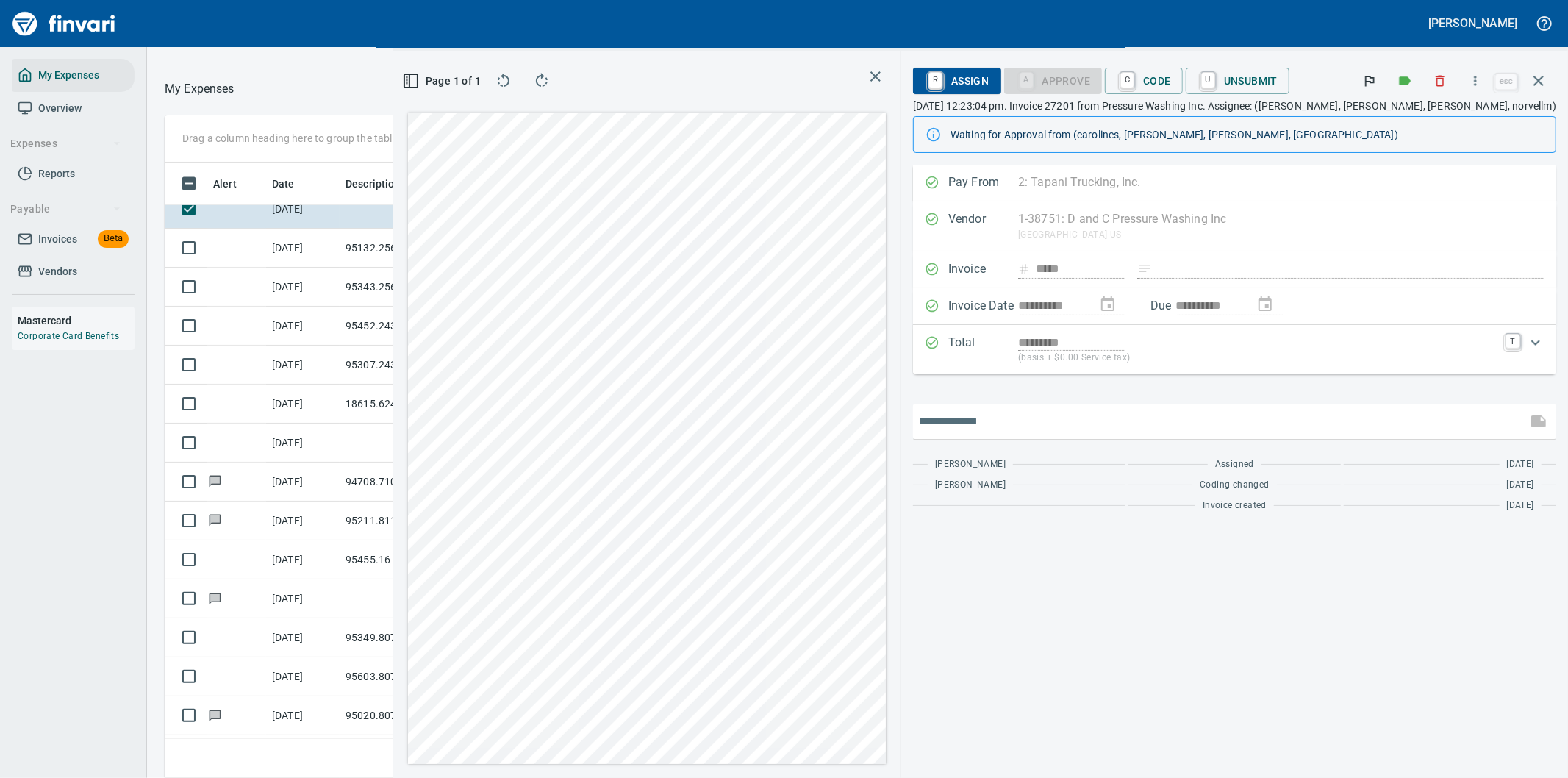
click at [1071, 416] on input "text" at bounding box center [1220, 421] width 602 height 23
type input "*******"
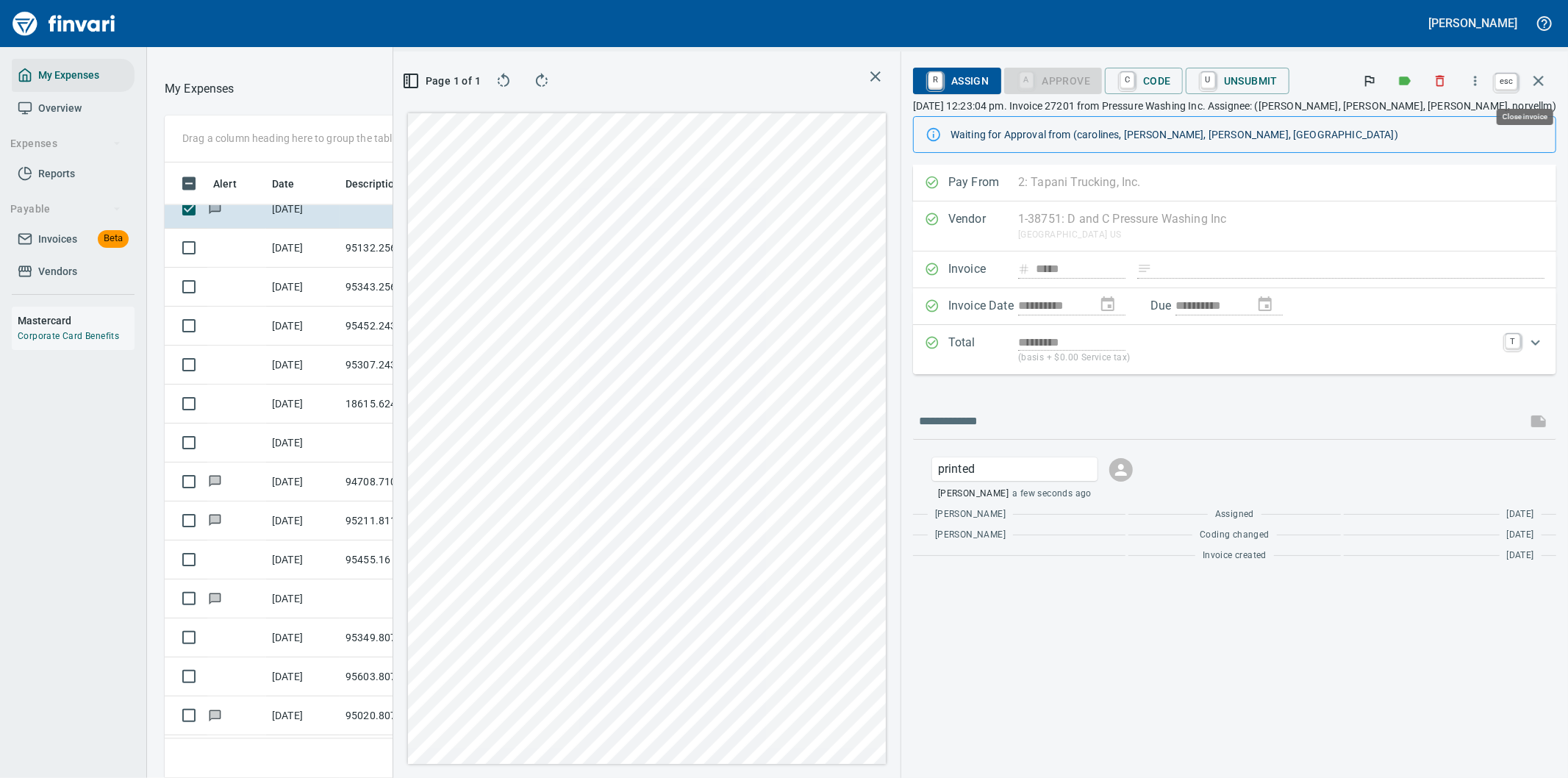
click at [1539, 87] on icon "button" at bounding box center [1538, 81] width 18 height 18
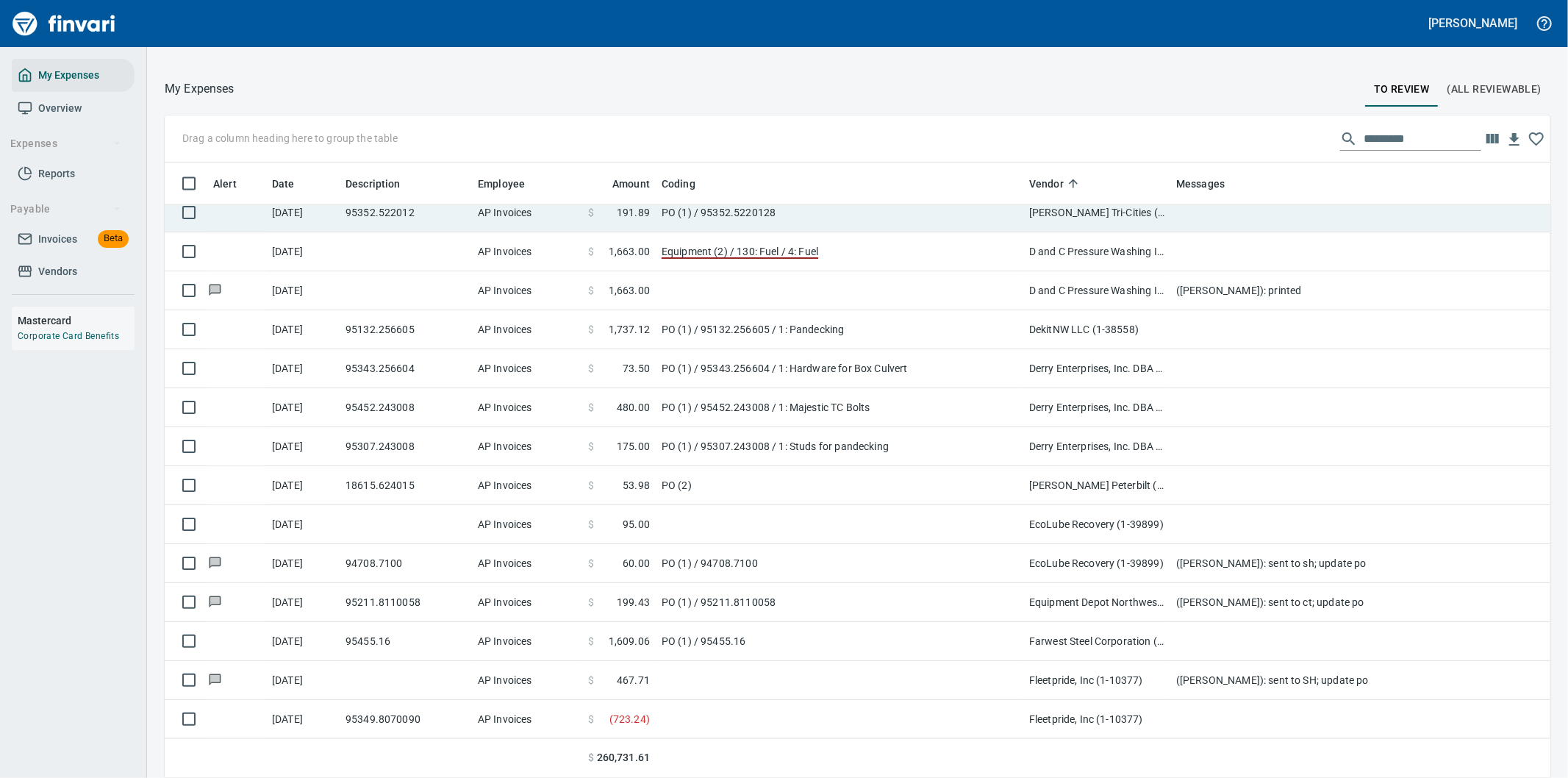
scroll to position [1960, 0]
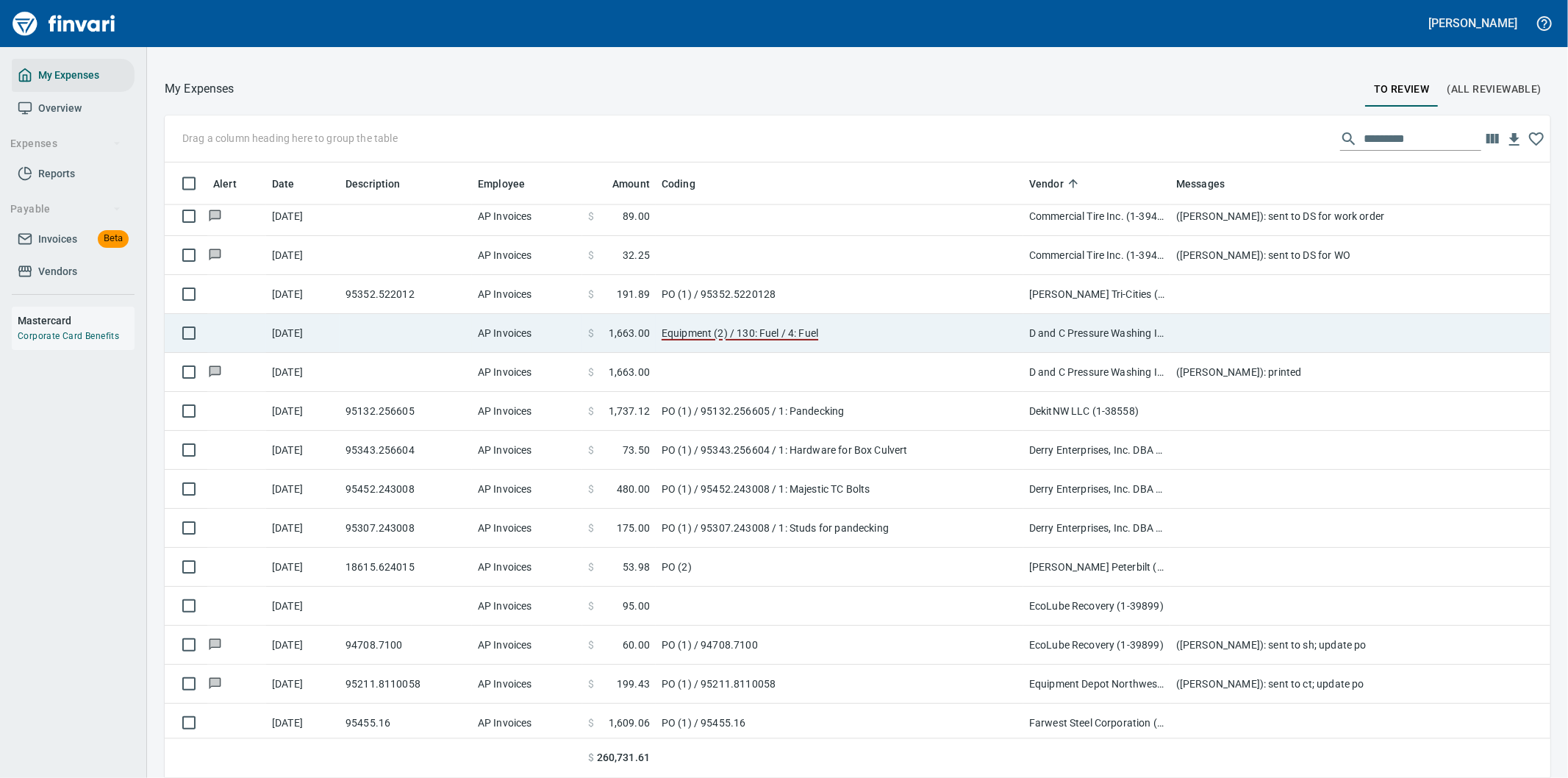
click at [853, 329] on td "Equipment (2) / 130: Fuel / 4: Fuel" at bounding box center [839, 333] width 368 height 39
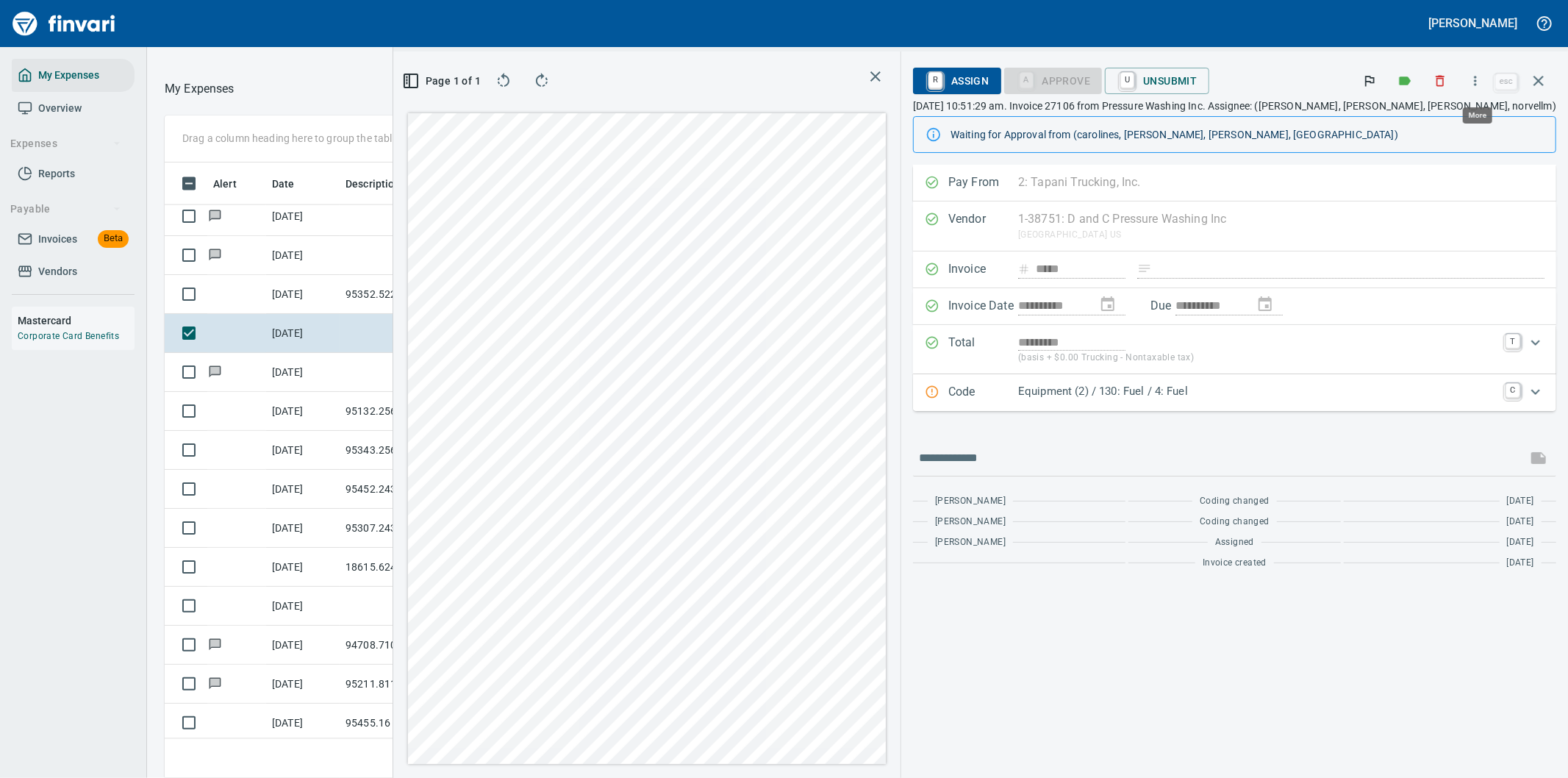
scroll to position [592, 981]
click at [1474, 79] on icon "button" at bounding box center [1475, 81] width 15 height 15
click at [1420, 120] on span "Download" at bounding box center [1473, 123] width 141 height 18
click at [1537, 79] on icon "button" at bounding box center [1538, 81] width 10 height 10
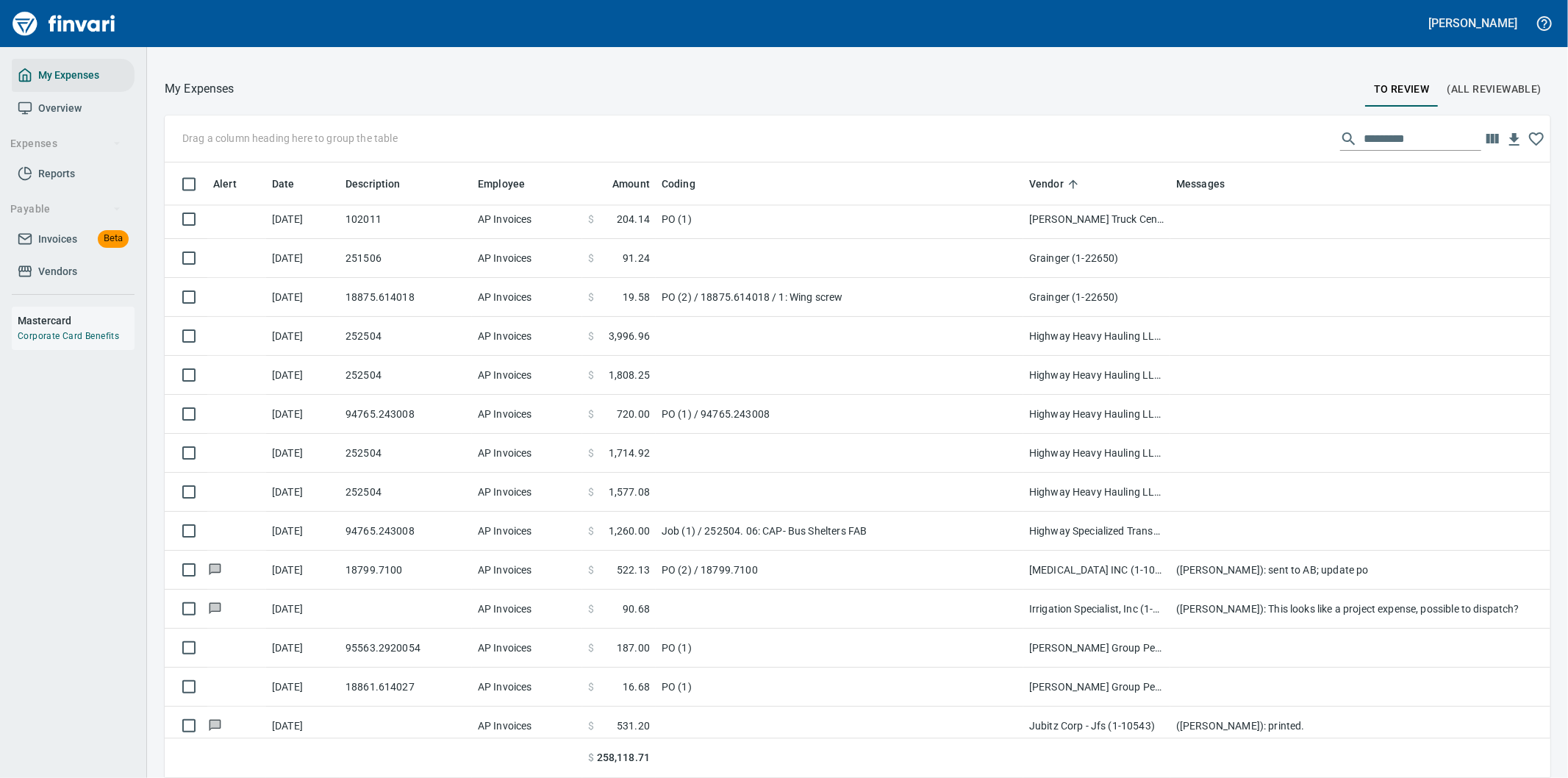
scroll to position [3103, 0]
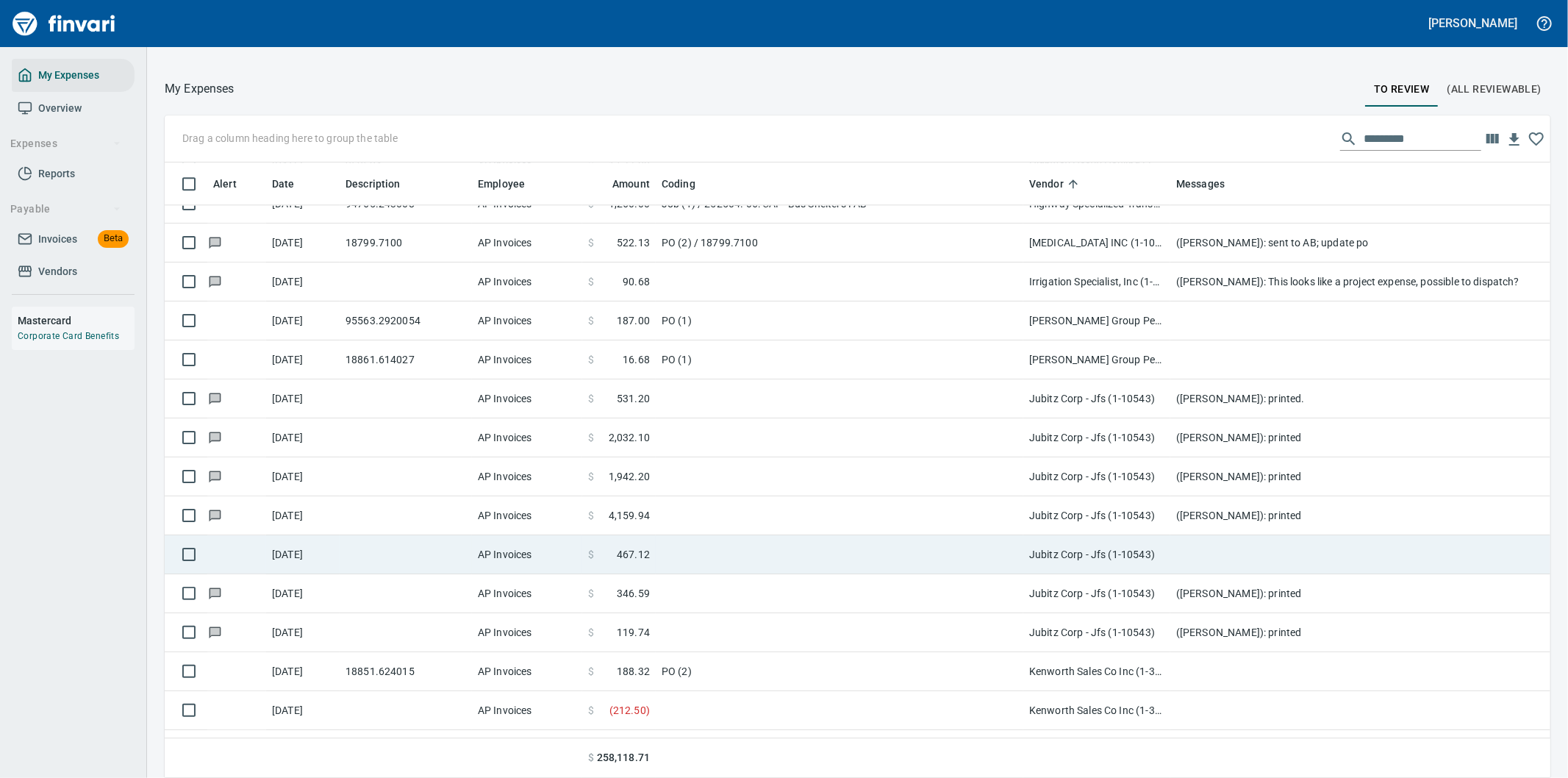
click at [875, 554] on td at bounding box center [839, 555] width 368 height 39
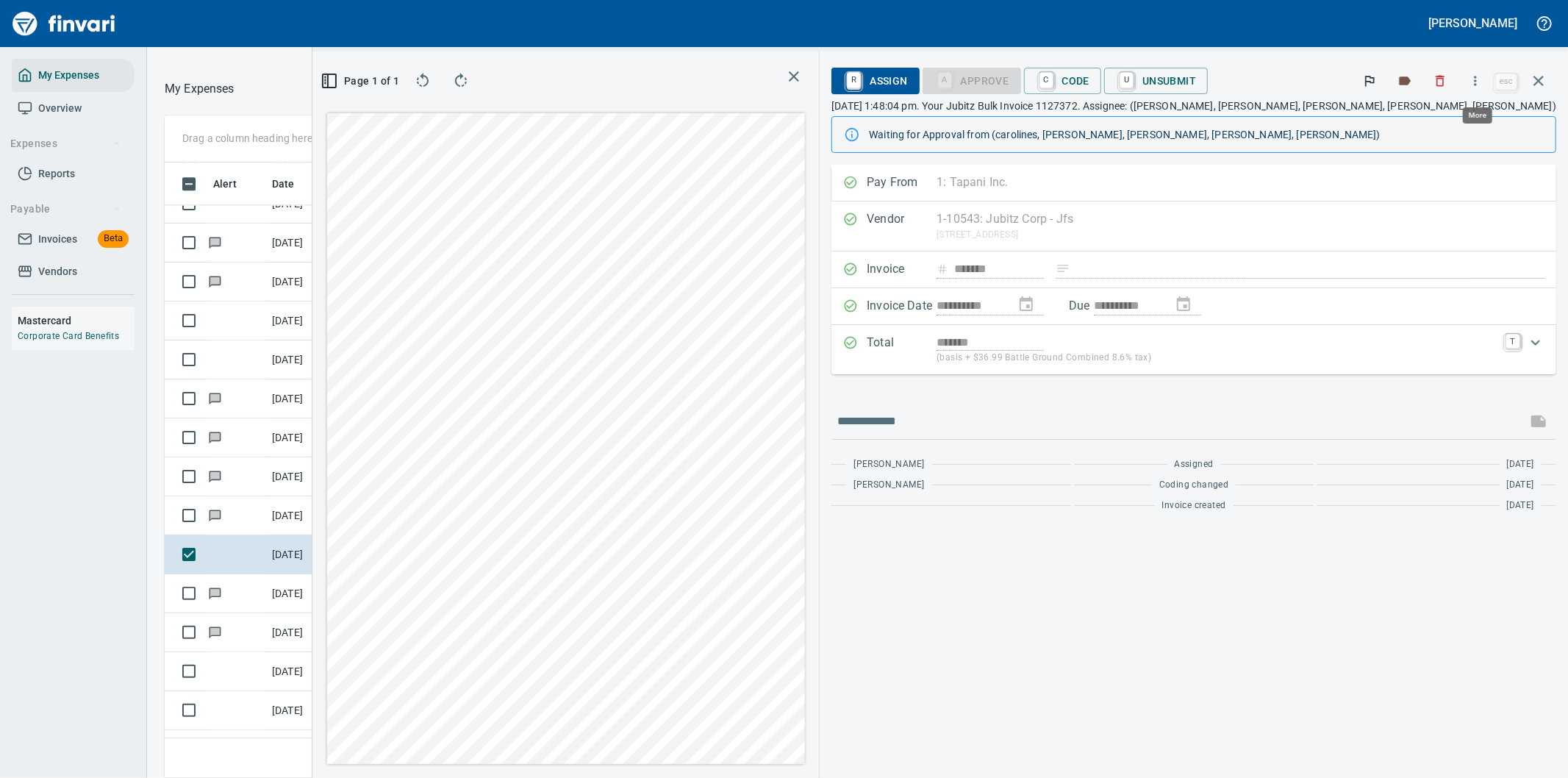
scroll to position [592, 981]
click at [1471, 76] on icon "button" at bounding box center [1475, 81] width 15 height 15
click at [1415, 121] on span "Download" at bounding box center [1473, 123] width 141 height 18
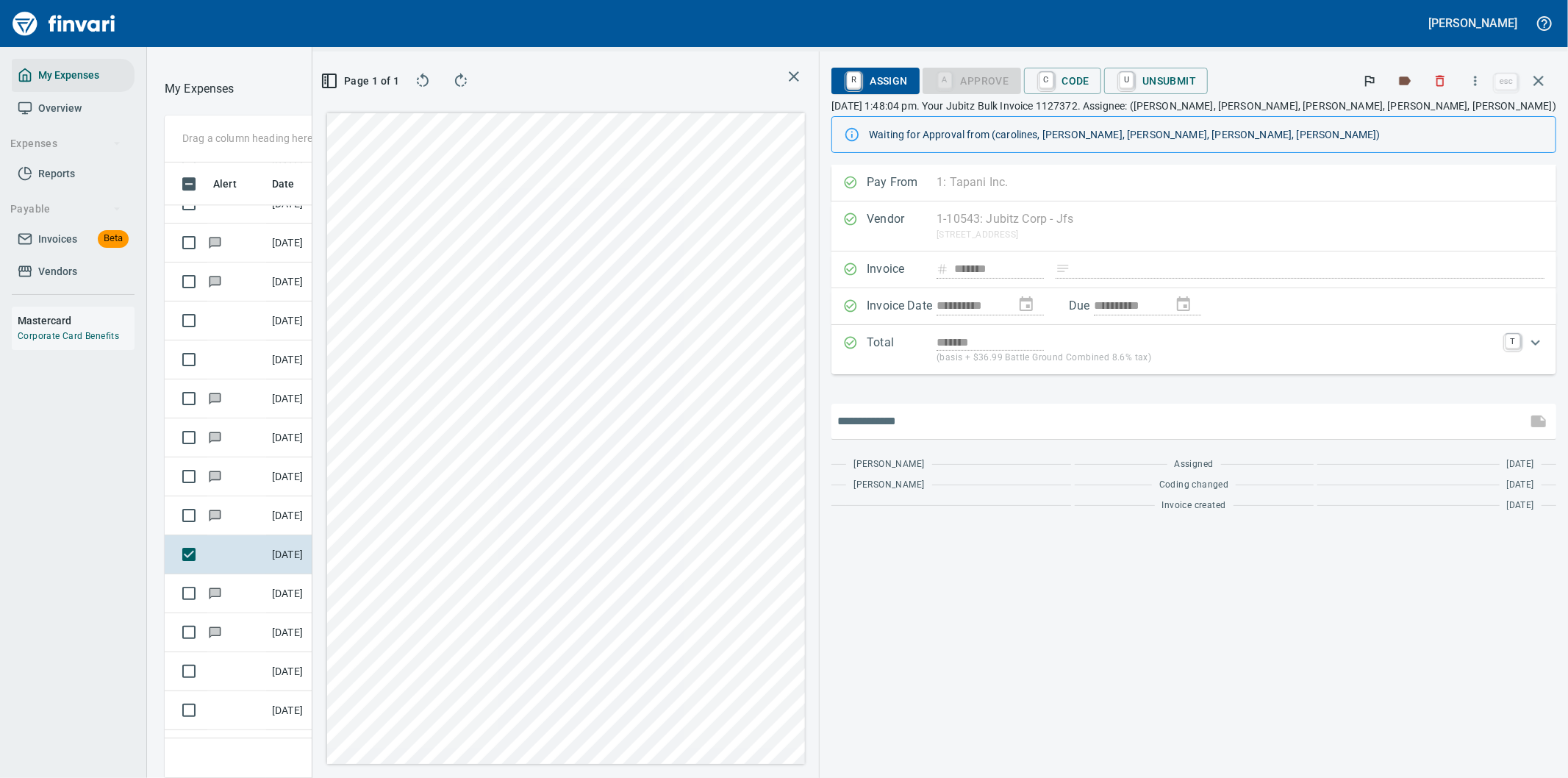
click at [1034, 412] on input "text" at bounding box center [1179, 421] width 684 height 23
type input "*******"
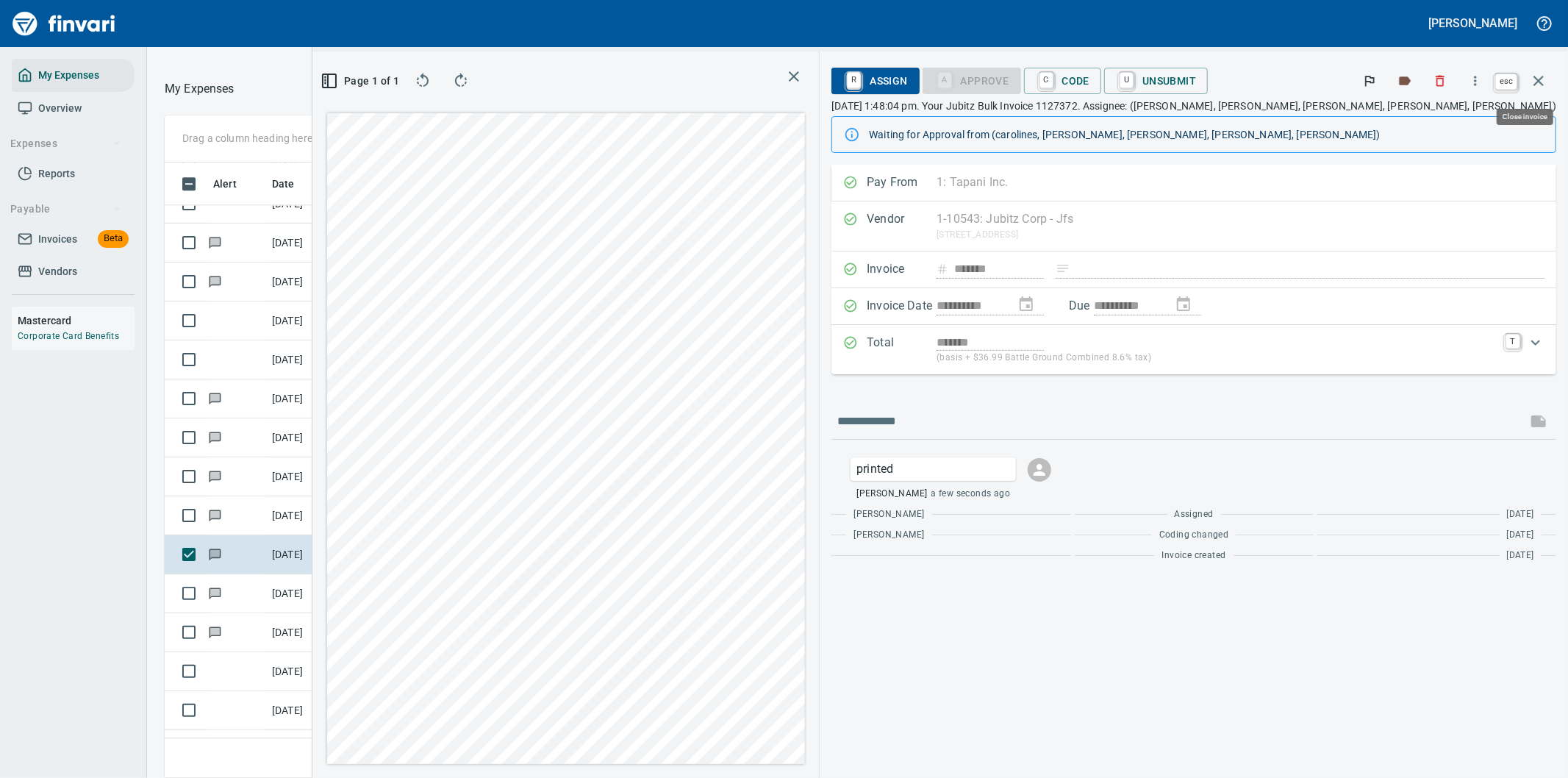
click at [1533, 83] on icon "button" at bounding box center [1538, 81] width 18 height 18
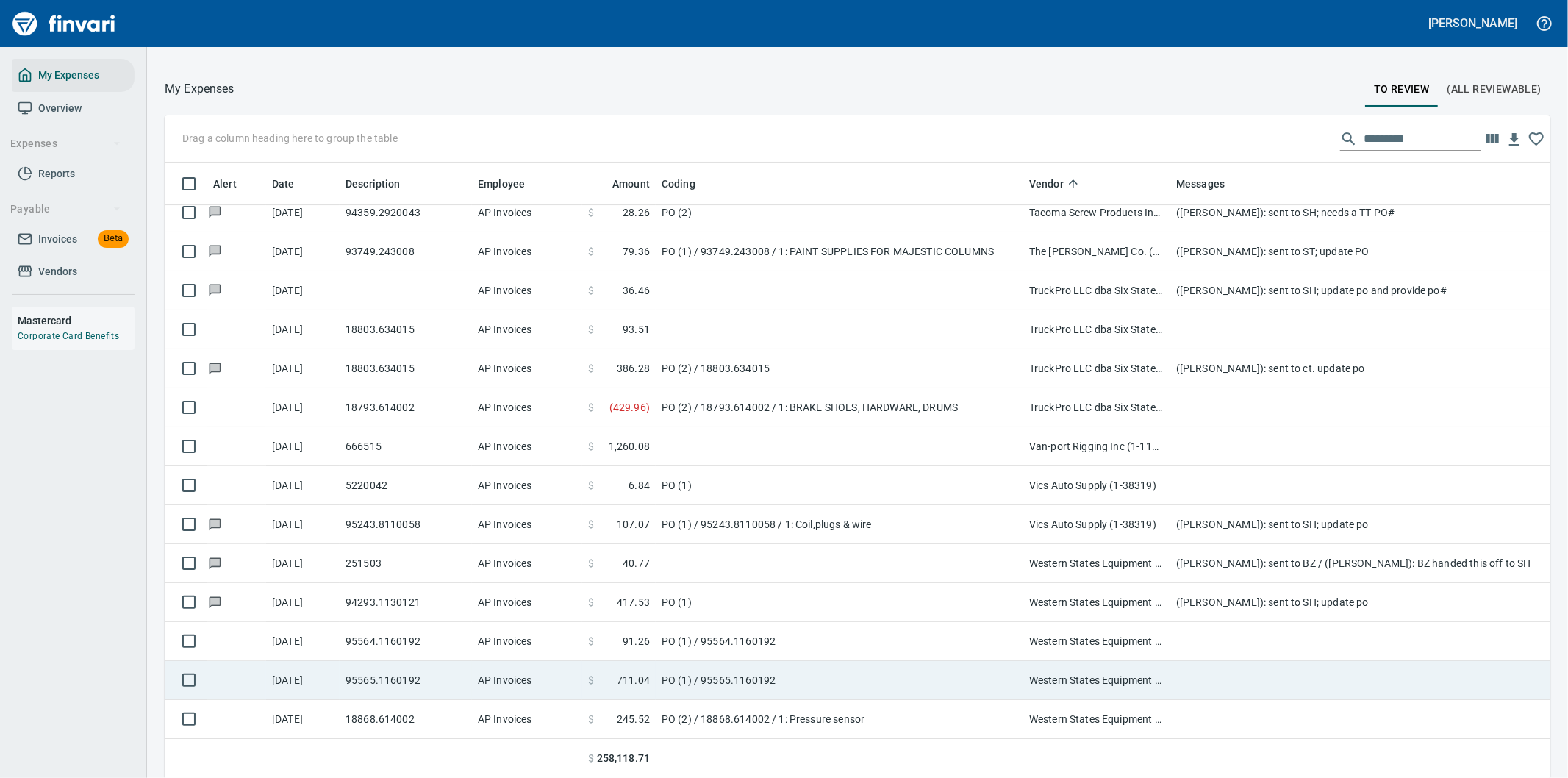
scroll to position [9196, 0]
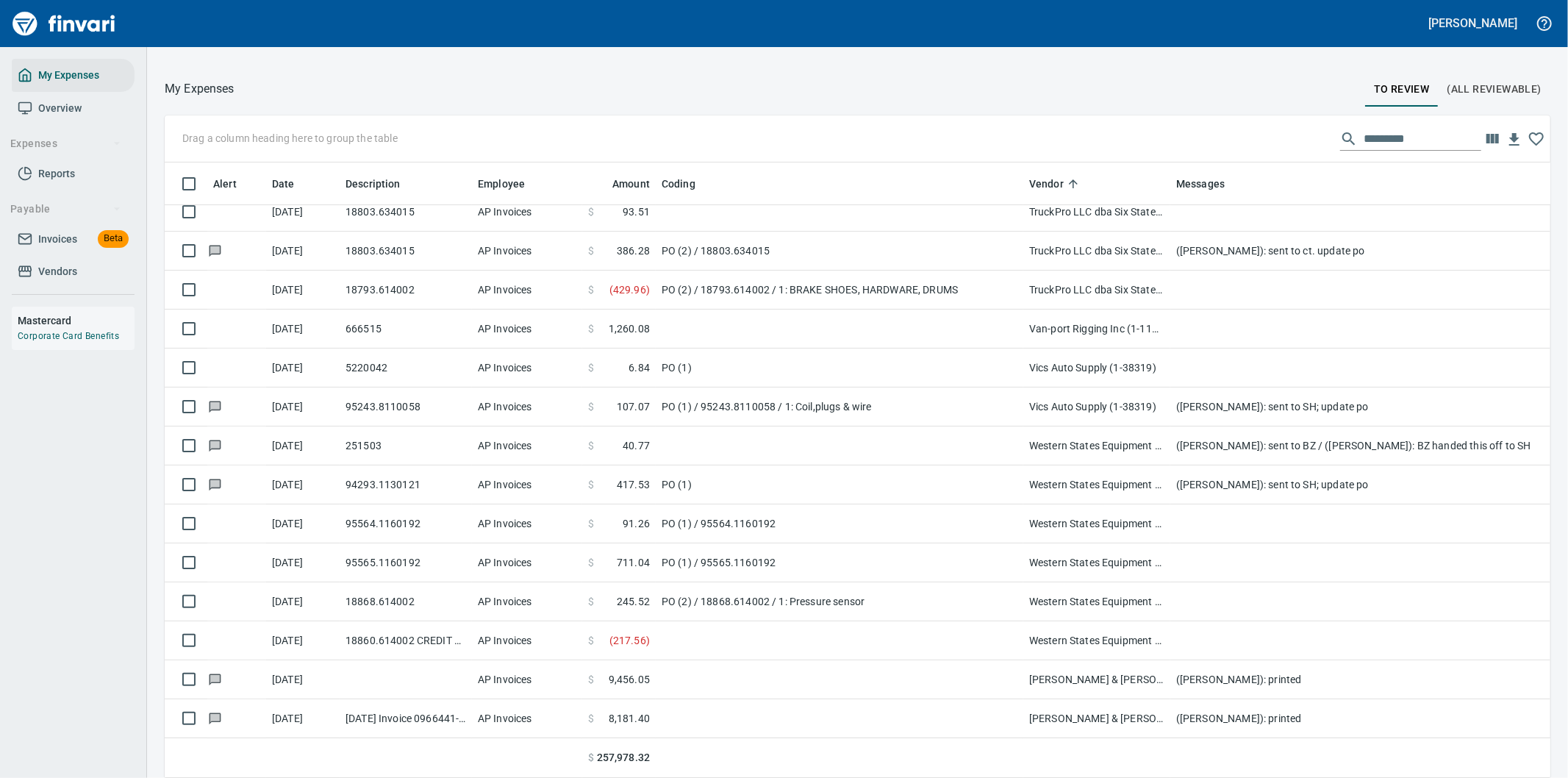
click at [473, 52] on div "Good Morning" at bounding box center [383, 32] width 473 height 56
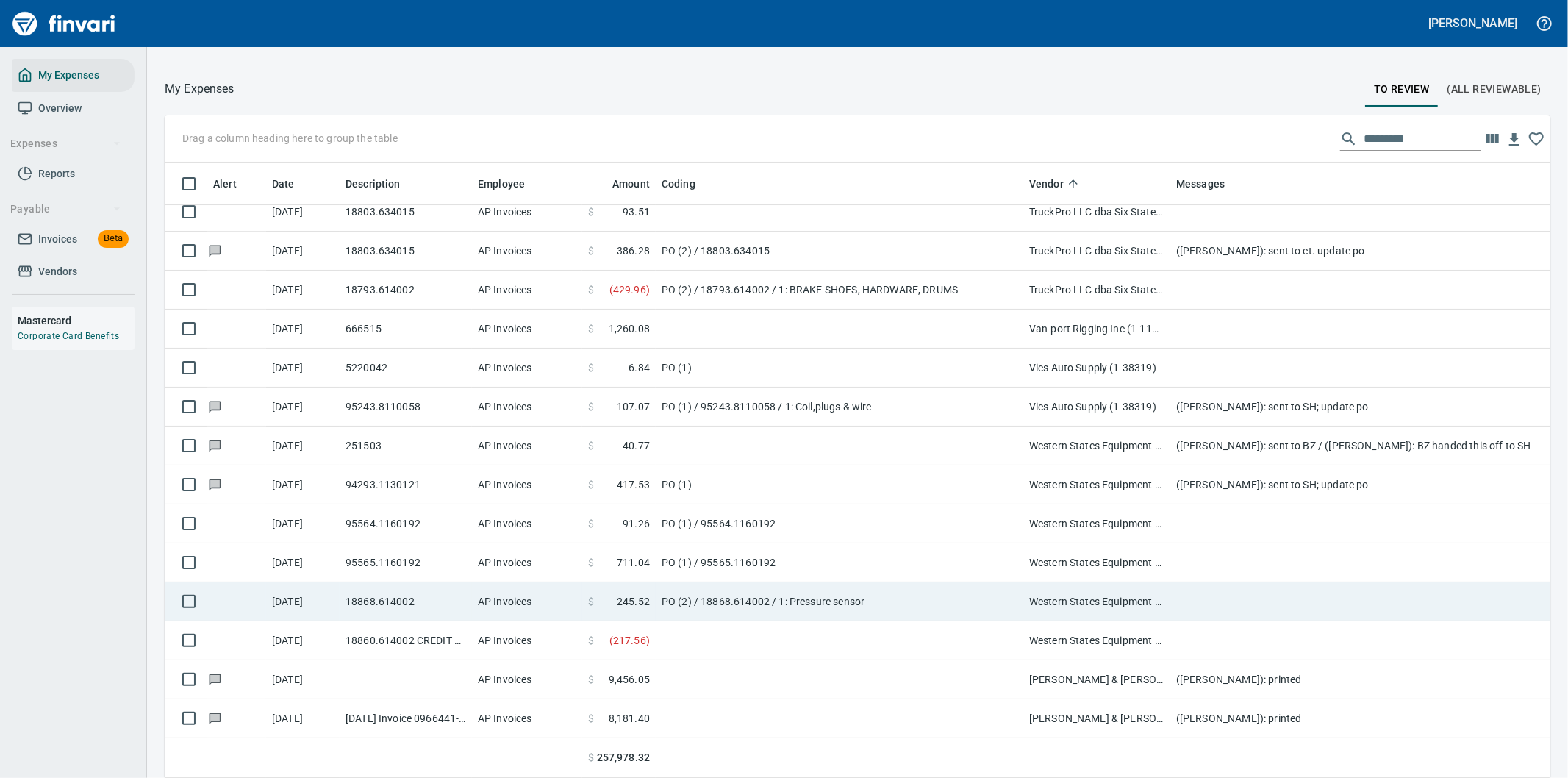
scroll to position [592, 1349]
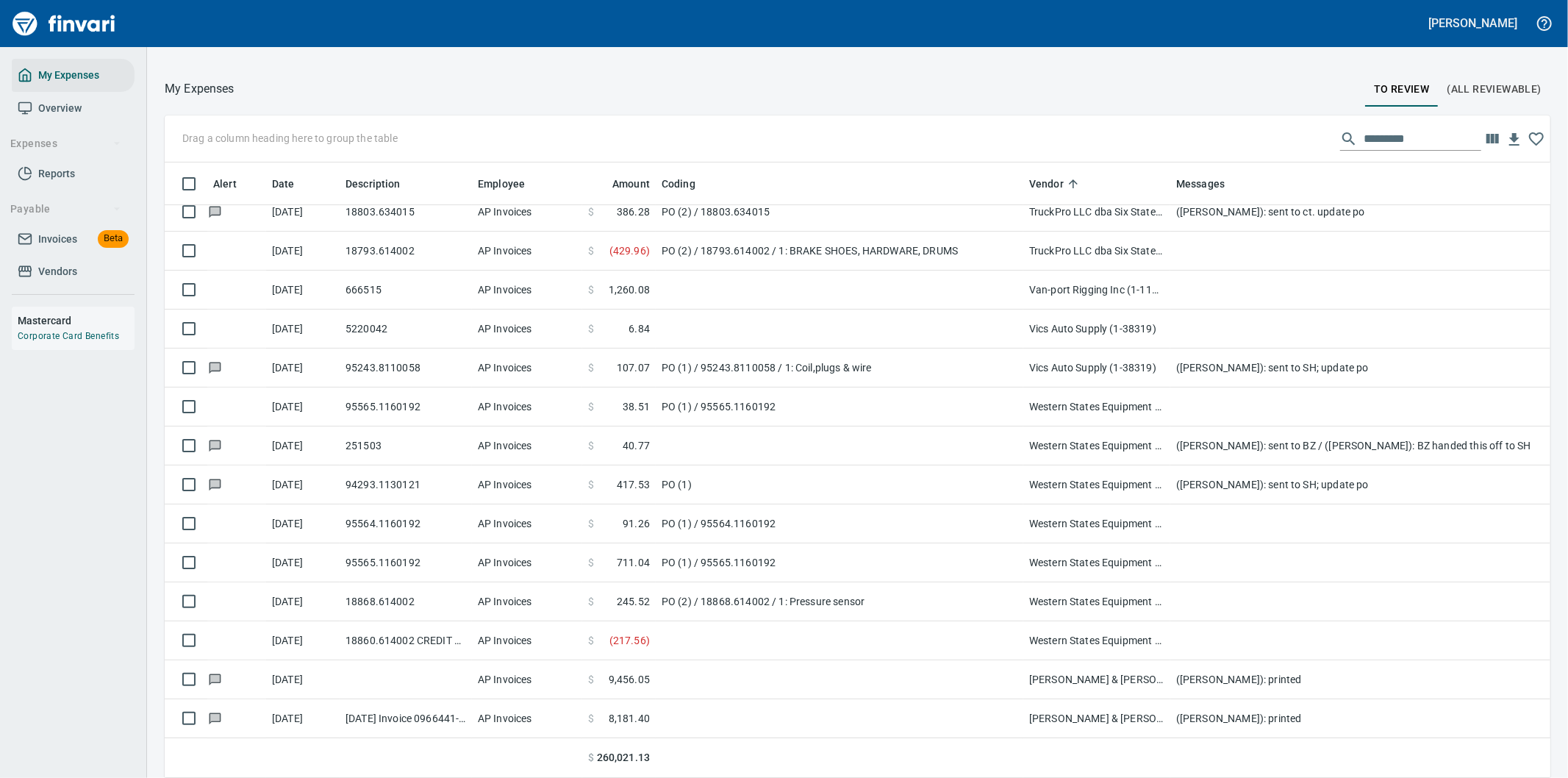
click at [751, 84] on div at bounding box center [800, 89] width 1130 height 35
